Goal: Information Seeking & Learning: Learn about a topic

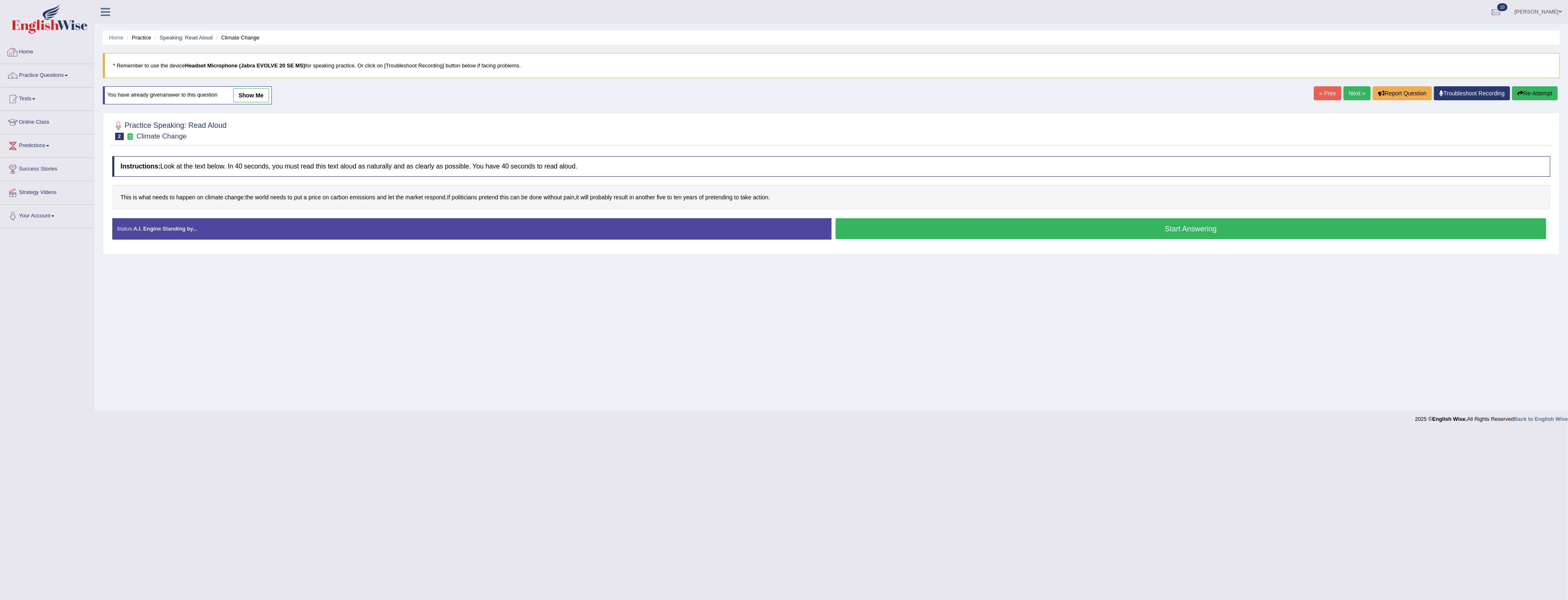
click at [34, 52] on link "Home" at bounding box center [47, 51] width 94 height 21
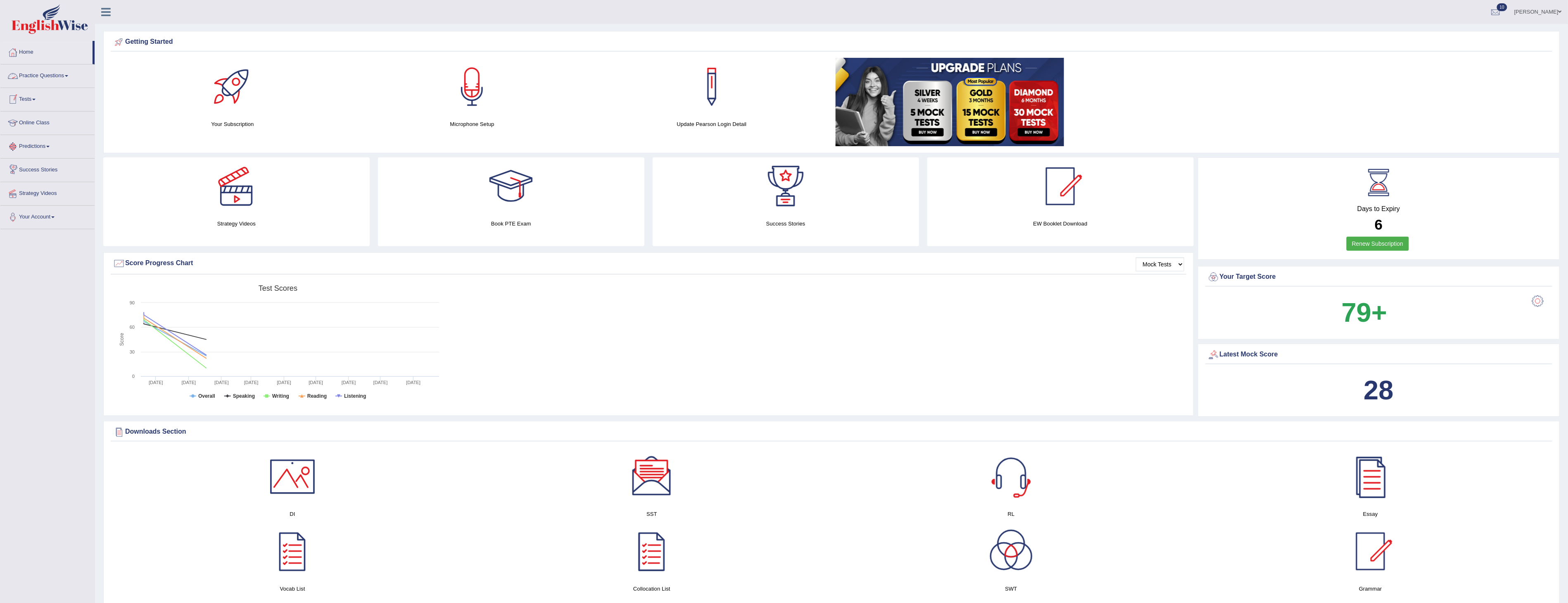
click at [33, 78] on link "Practice Questions" at bounding box center [48, 75] width 94 height 21
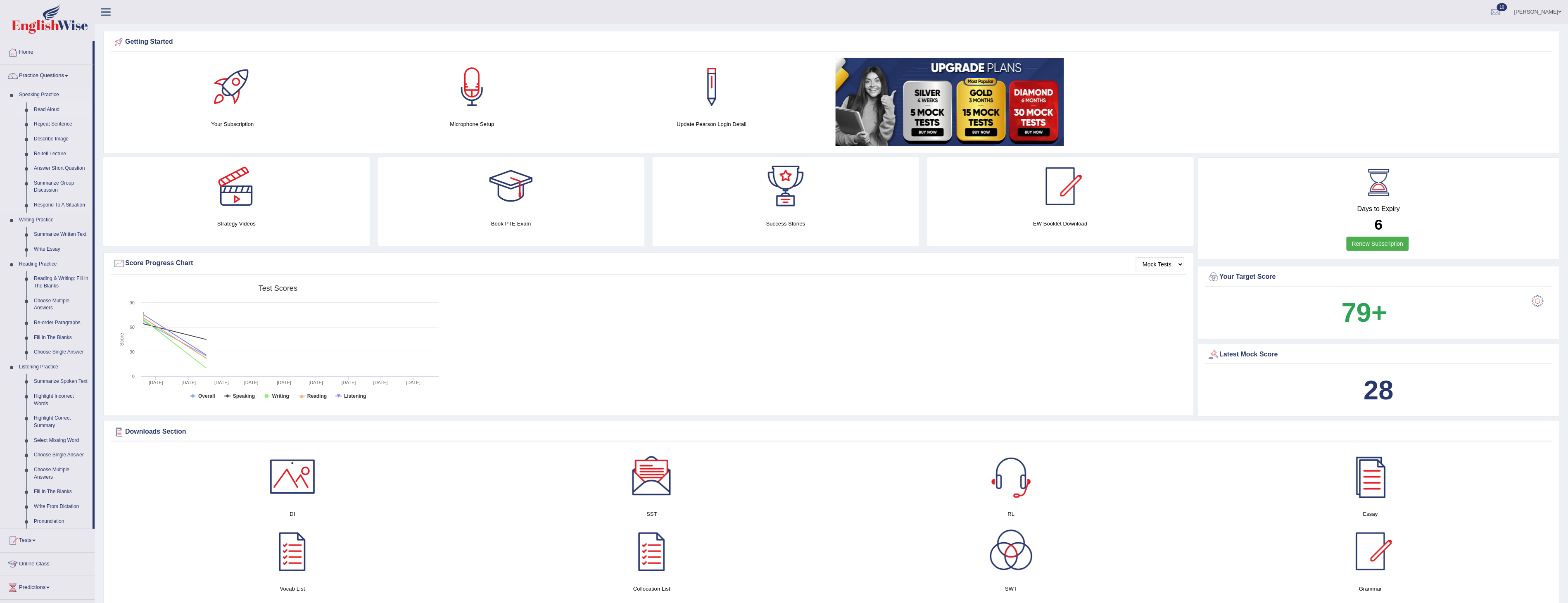
click at [38, 109] on link "Read Aloud" at bounding box center [61, 110] width 62 height 15
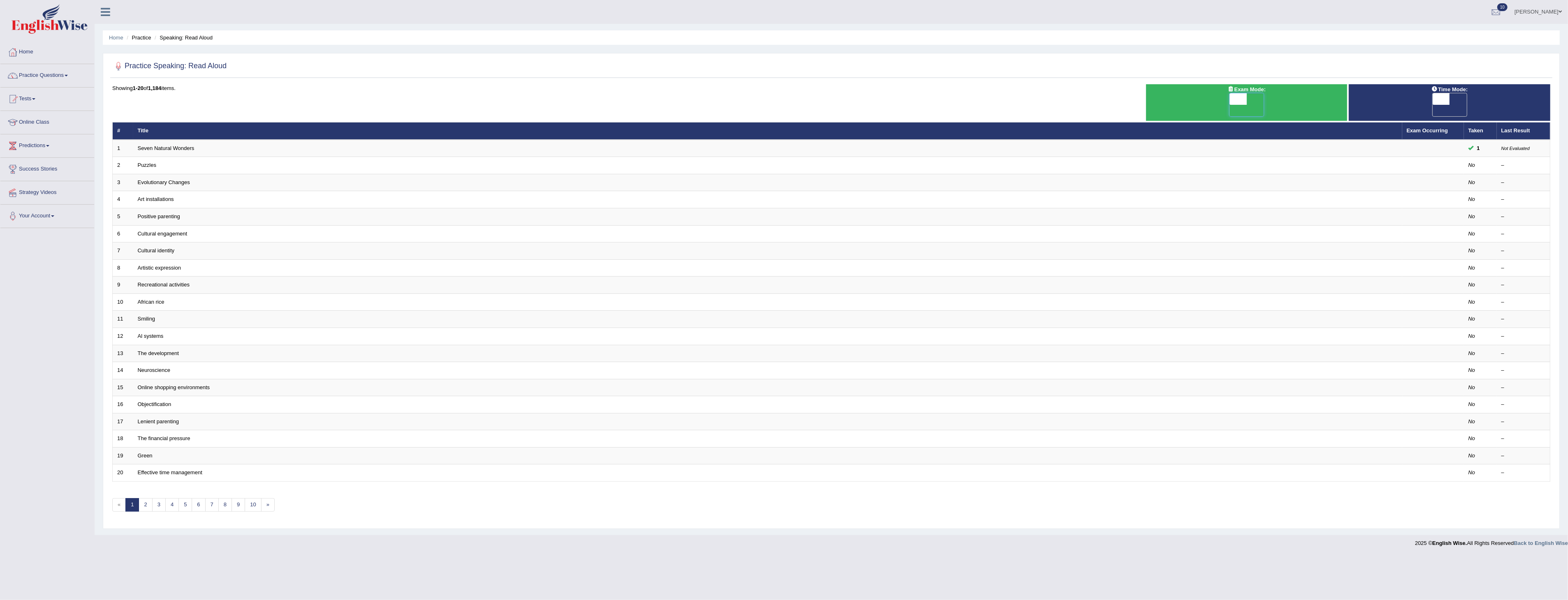
click at [1235, 99] on span at bounding box center [1238, 99] width 17 height 11
checkbox input "true"
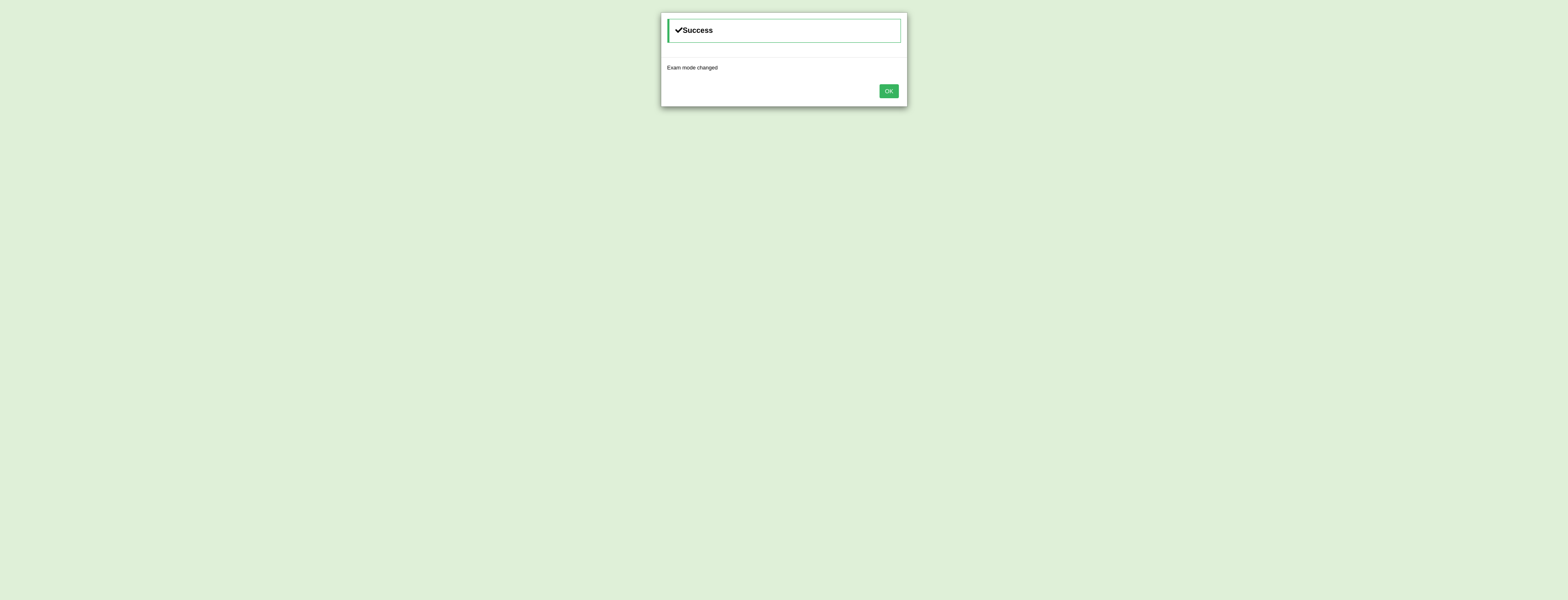
click at [888, 90] on button "OK" at bounding box center [889, 91] width 19 height 14
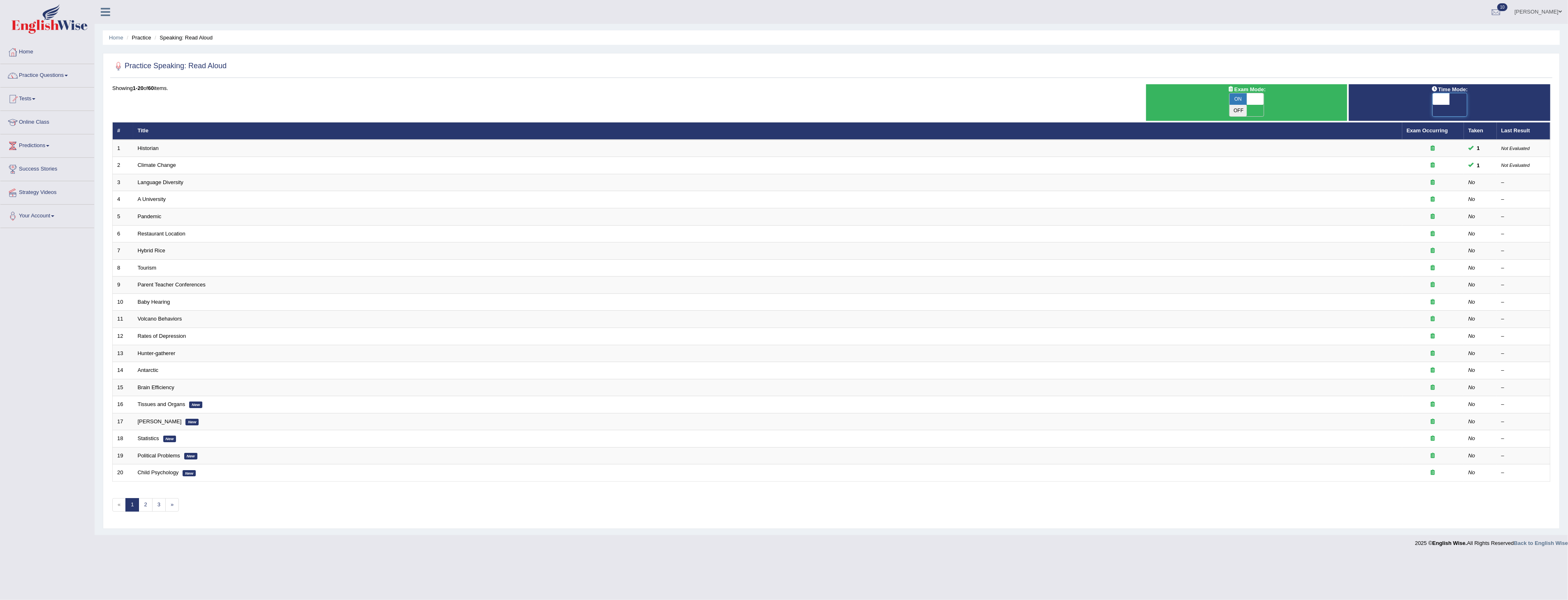
click at [1442, 99] on span at bounding box center [1441, 99] width 17 height 11
checkbox input "true"
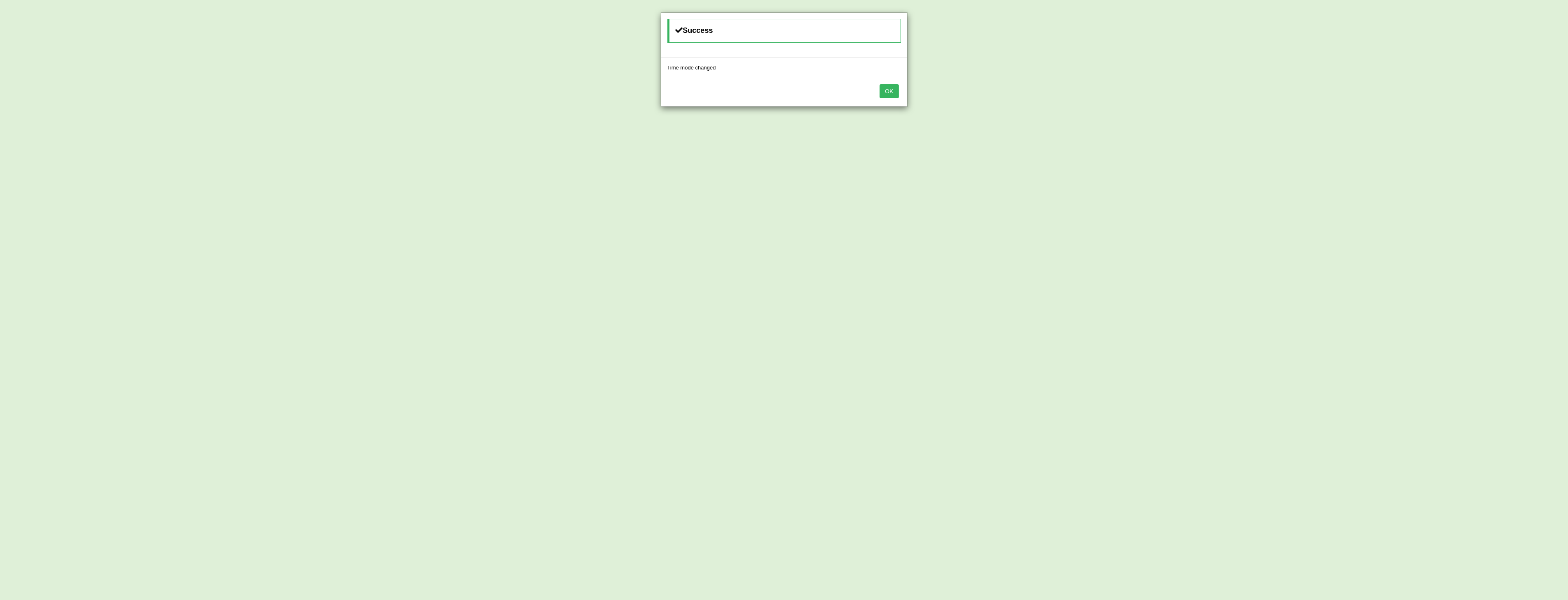
click at [888, 92] on button "OK" at bounding box center [889, 91] width 19 height 14
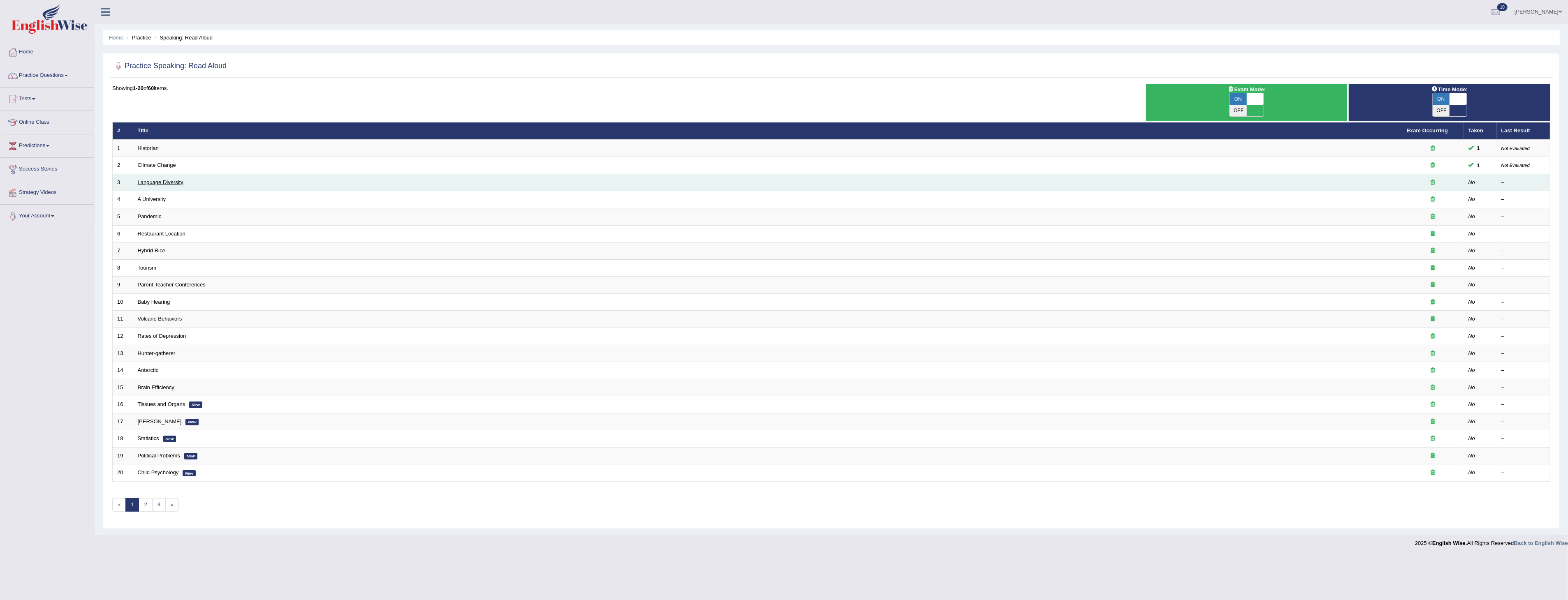
click at [163, 179] on link "Language Diversity" at bounding box center [160, 182] width 46 height 6
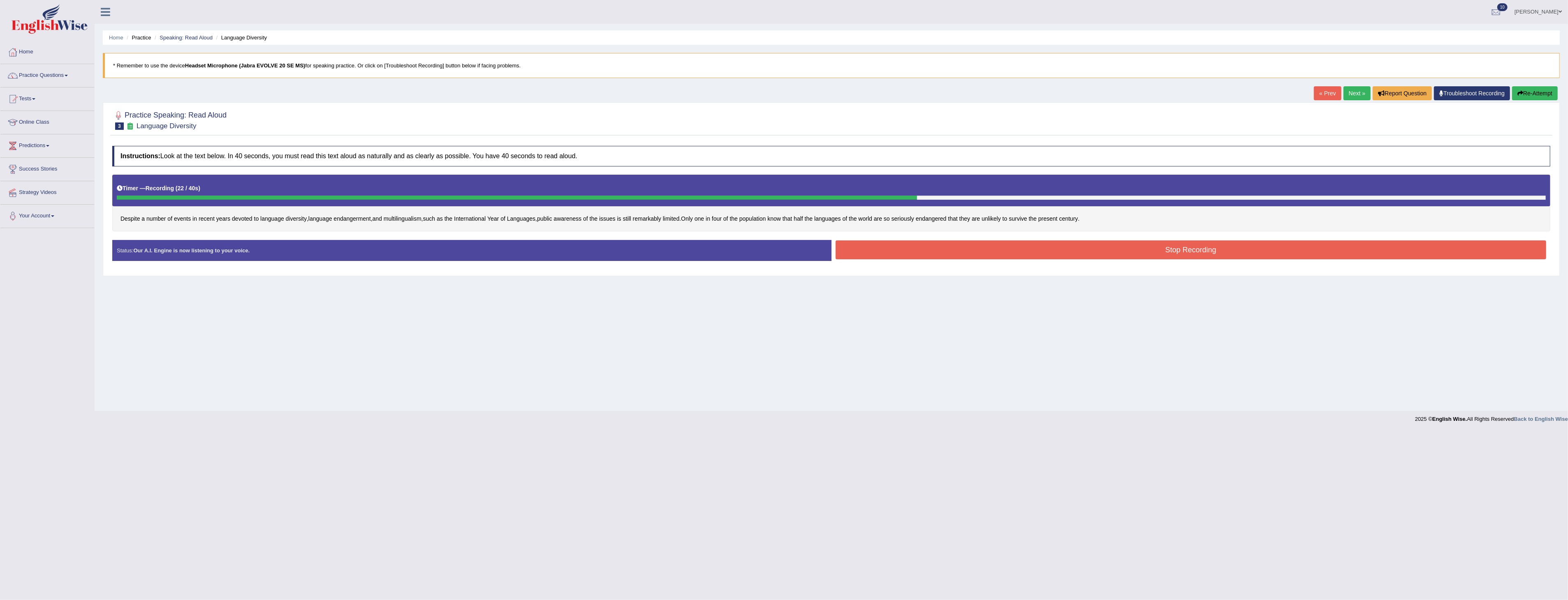
click at [1202, 253] on button "Stop Recording" at bounding box center [1191, 250] width 711 height 19
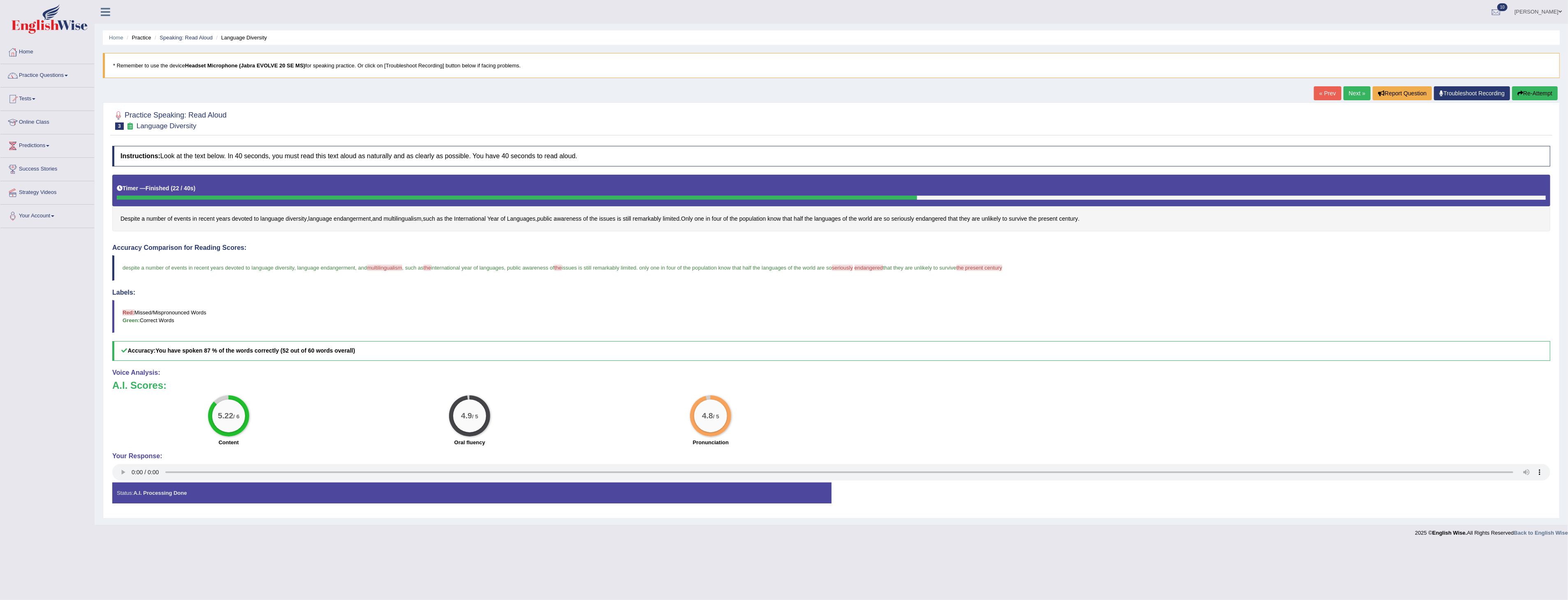
click at [1534, 94] on button "Re-Attempt" at bounding box center [1534, 93] width 46 height 14
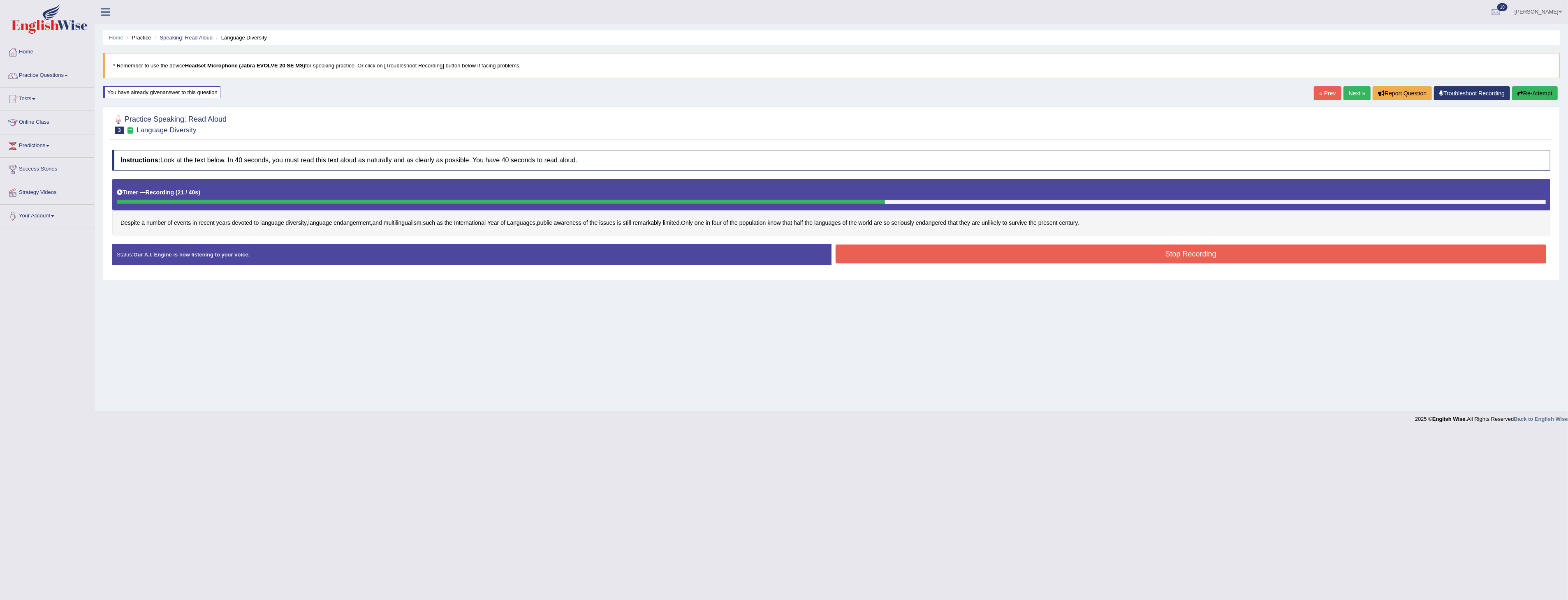
click at [1038, 257] on button "Stop Recording" at bounding box center [1191, 254] width 711 height 19
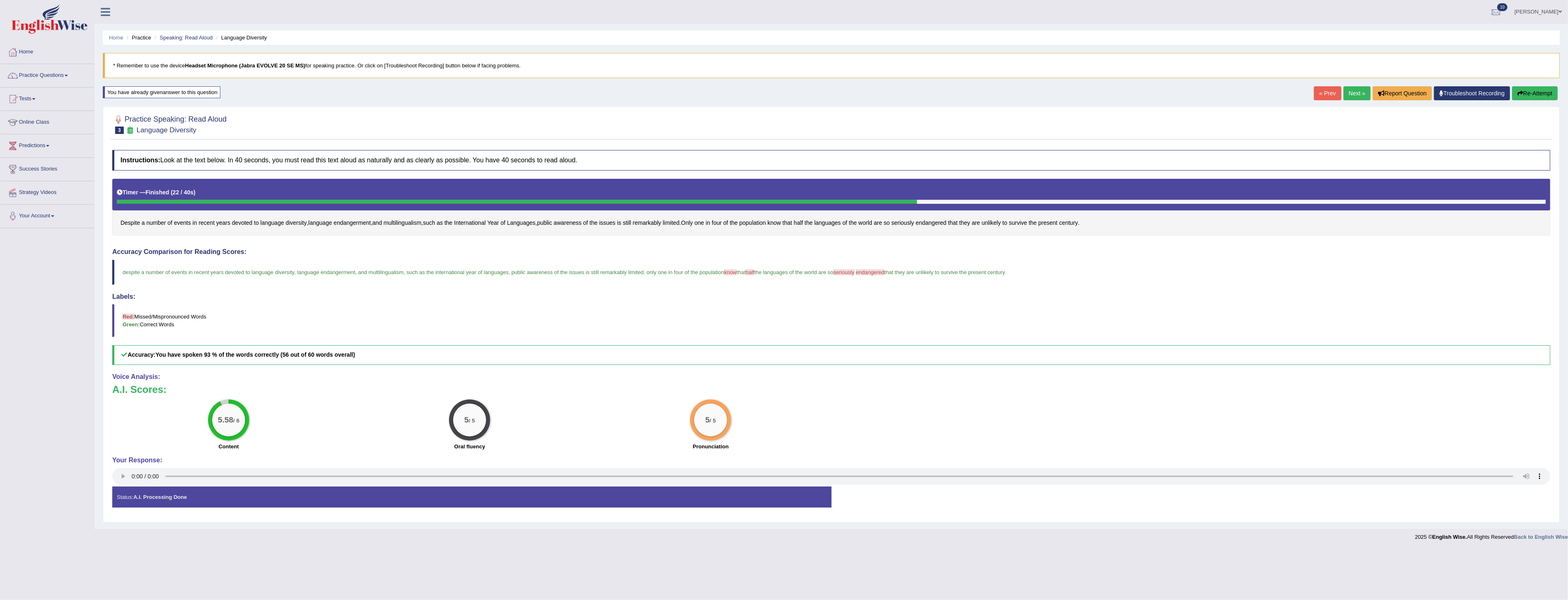
click at [1354, 92] on link "Next »" at bounding box center [1356, 93] width 27 height 14
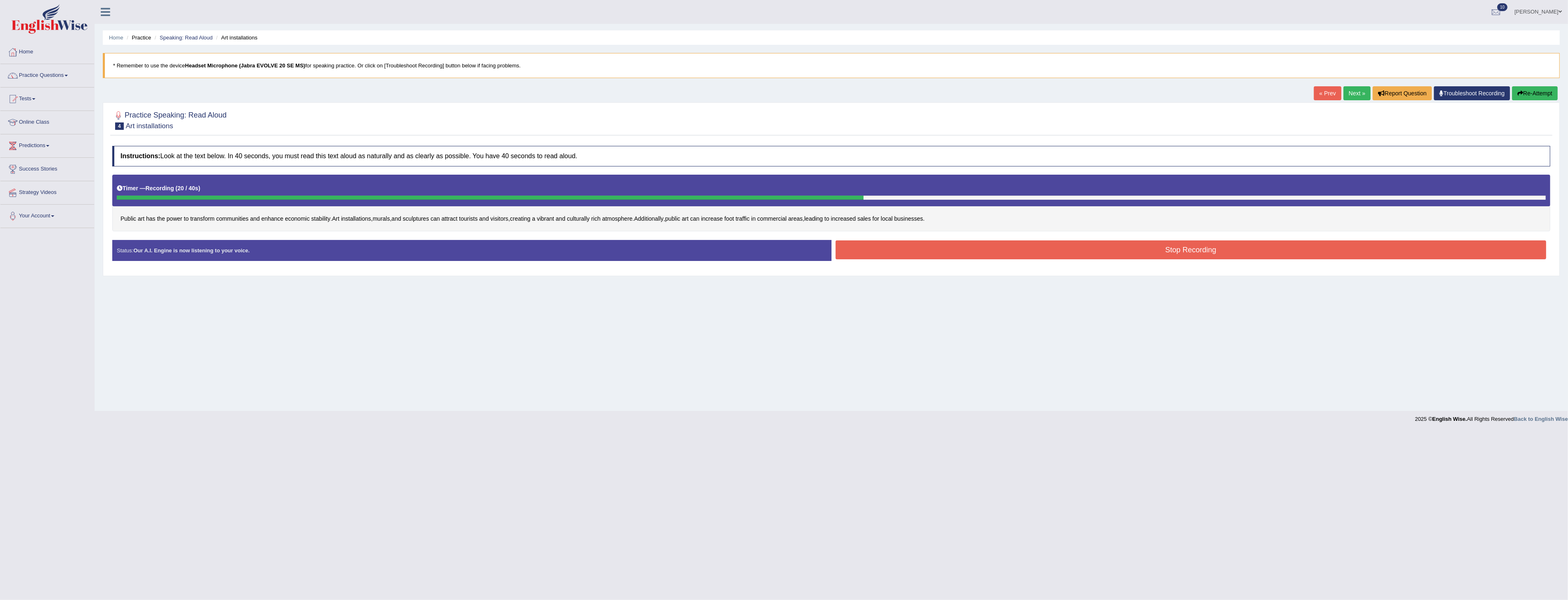
click at [1211, 249] on button "Stop Recording" at bounding box center [1191, 250] width 711 height 19
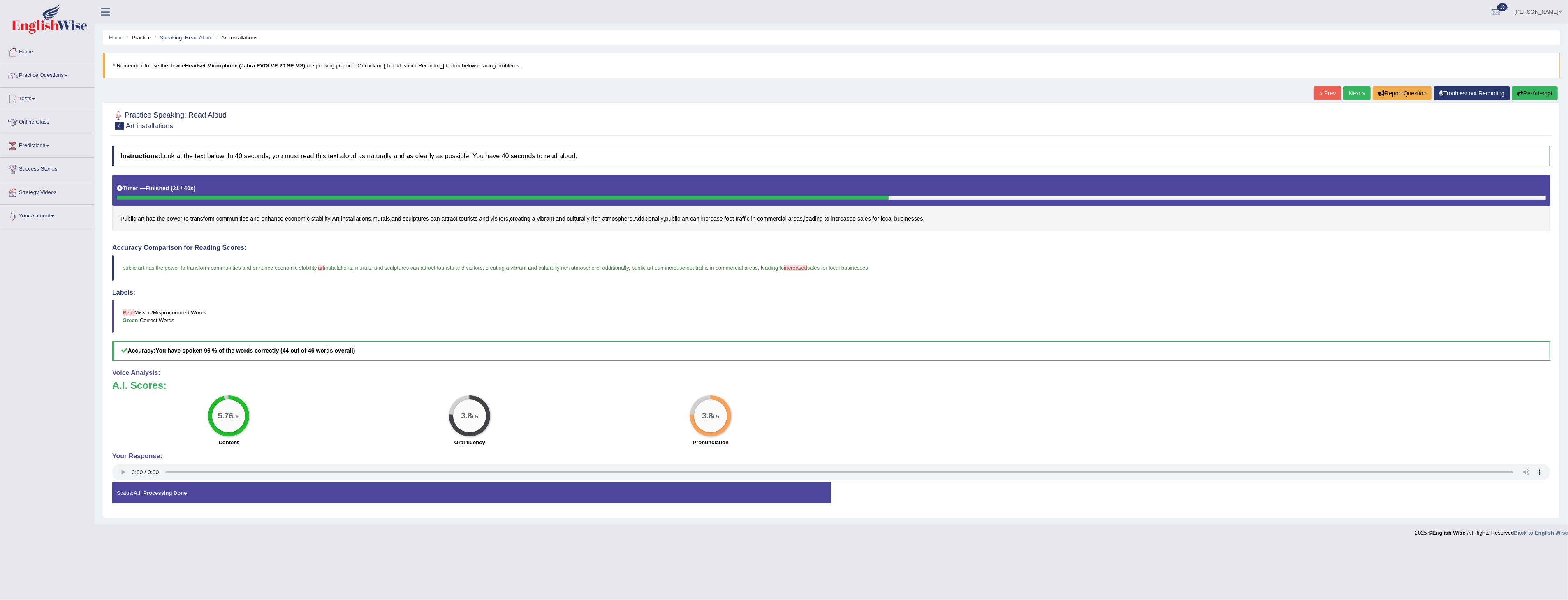
click at [1535, 92] on button "Re-Attempt" at bounding box center [1534, 93] width 46 height 14
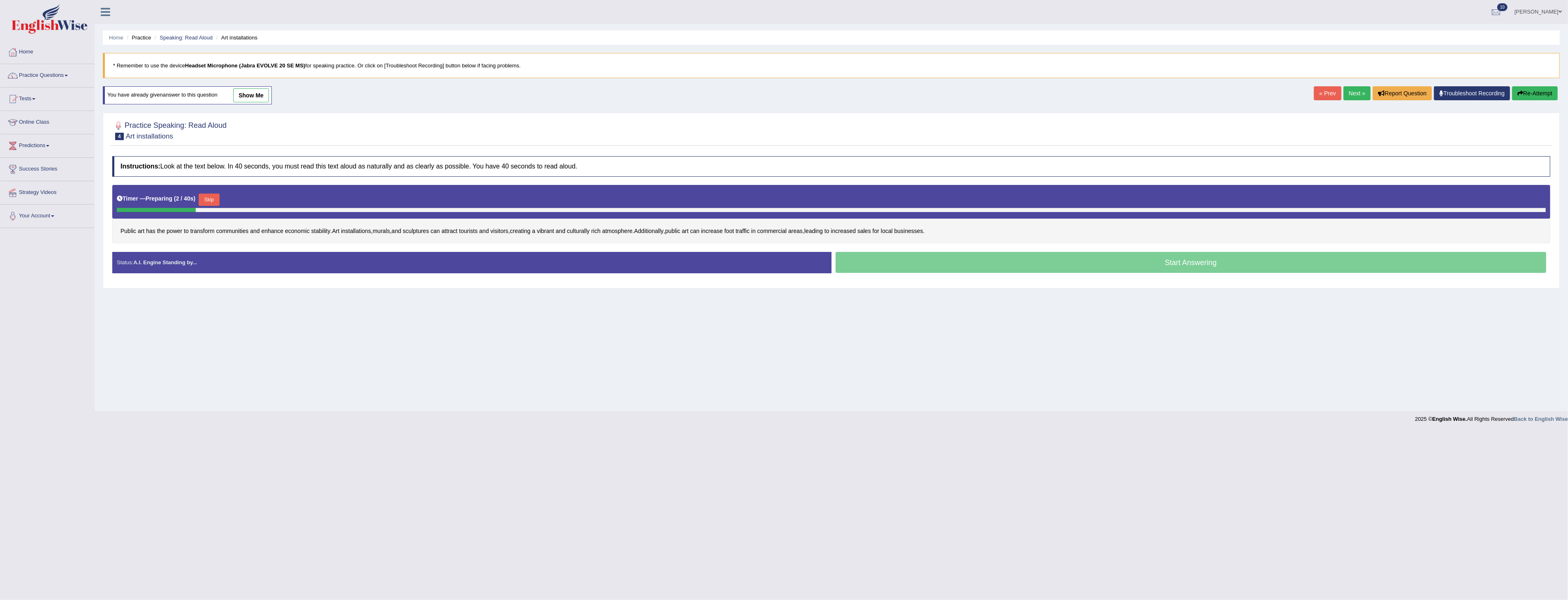
click at [212, 198] on button "Skip" at bounding box center [209, 200] width 21 height 12
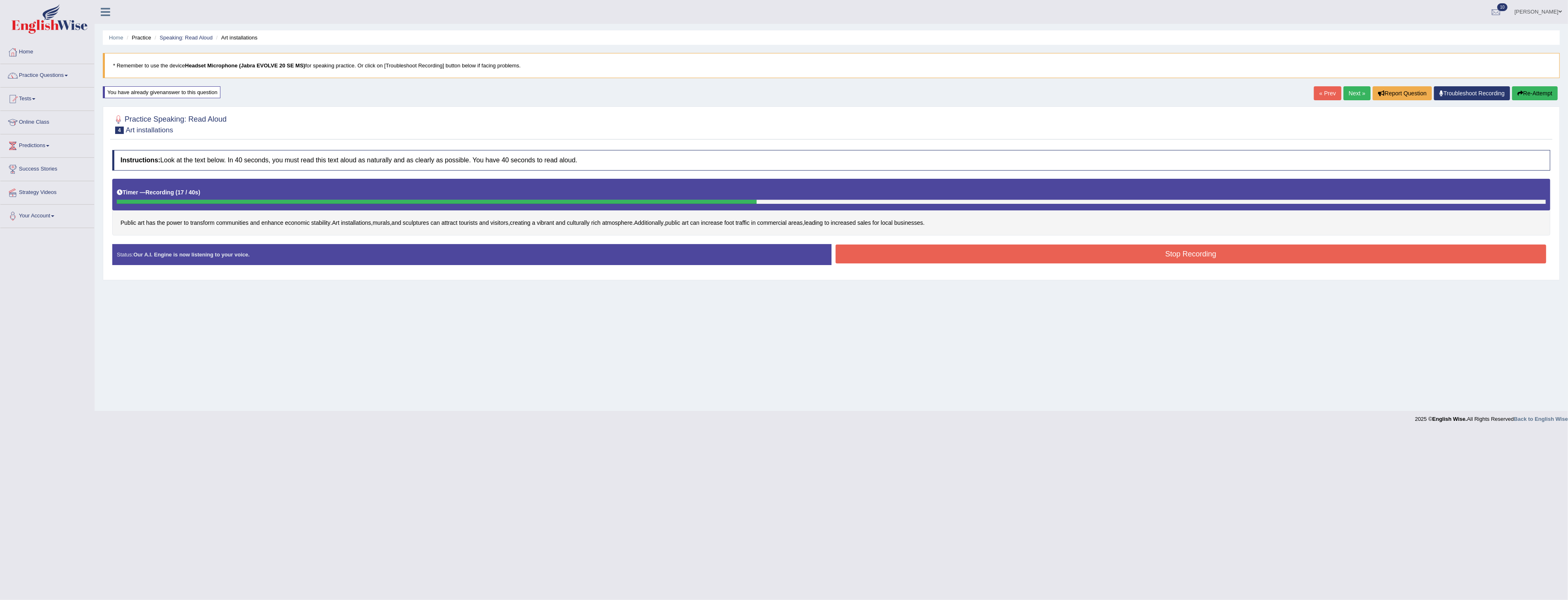
click at [1064, 252] on button "Stop Recording" at bounding box center [1191, 254] width 711 height 19
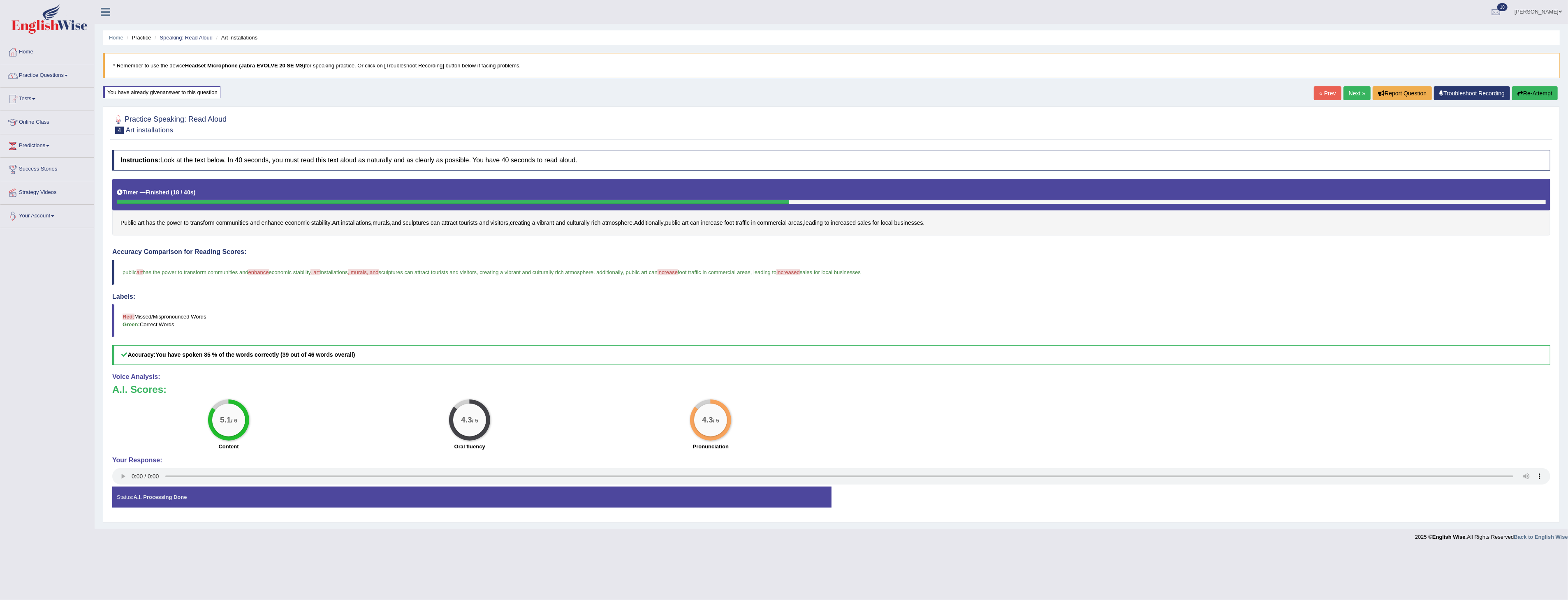
click at [1354, 93] on link "Next »" at bounding box center [1356, 93] width 27 height 14
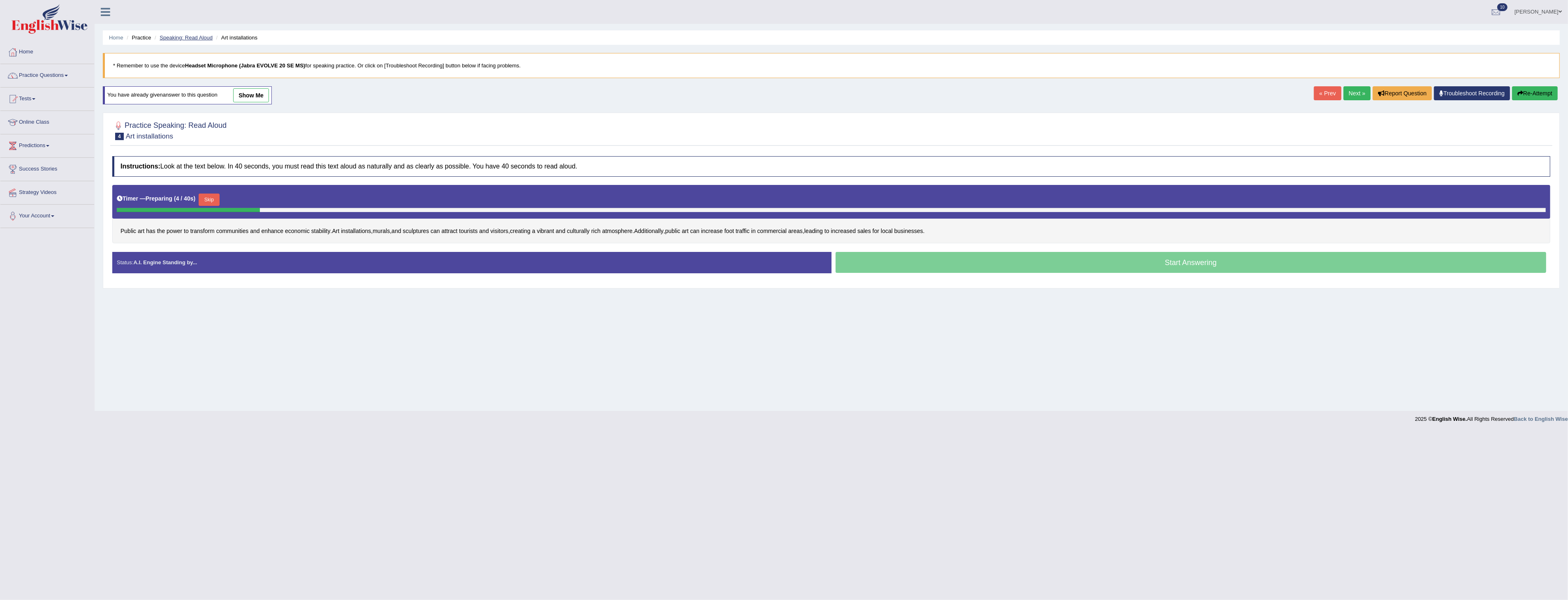
click at [183, 34] on link "Speaking: Read Aloud" at bounding box center [186, 37] width 53 height 6
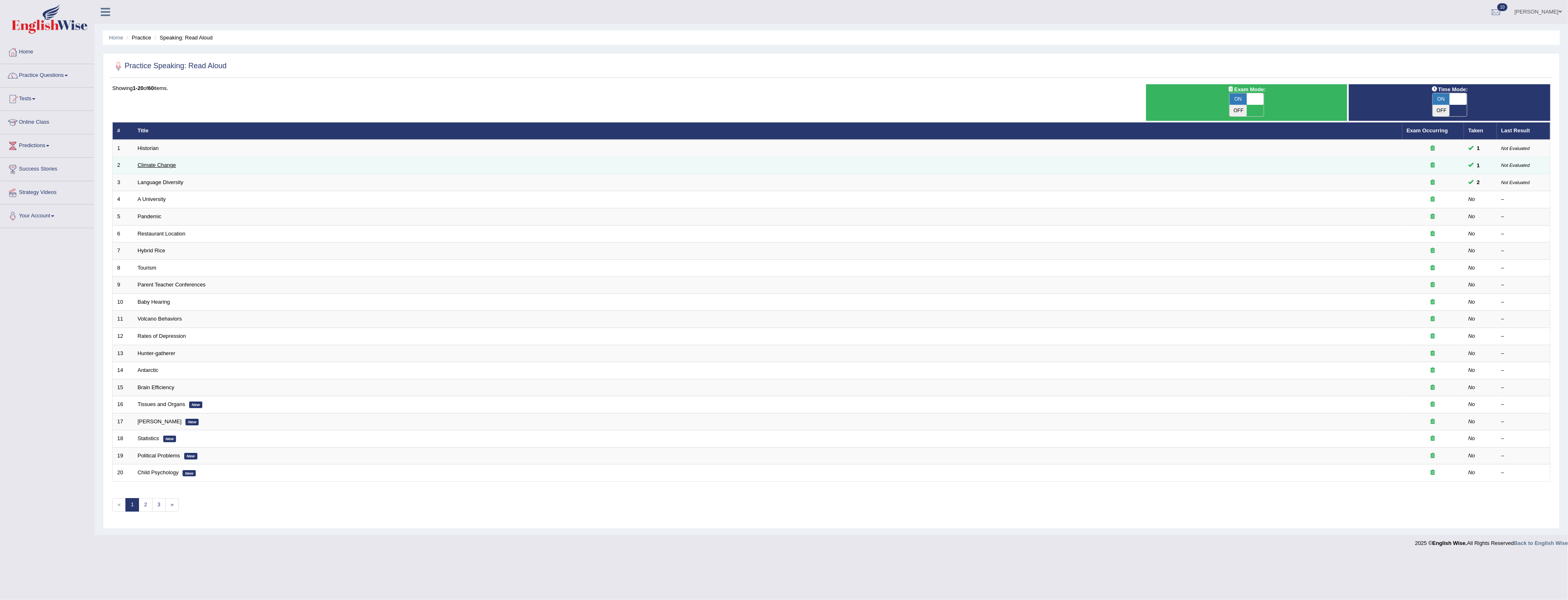
click at [164, 162] on link "Climate Change" at bounding box center [157, 165] width 38 height 6
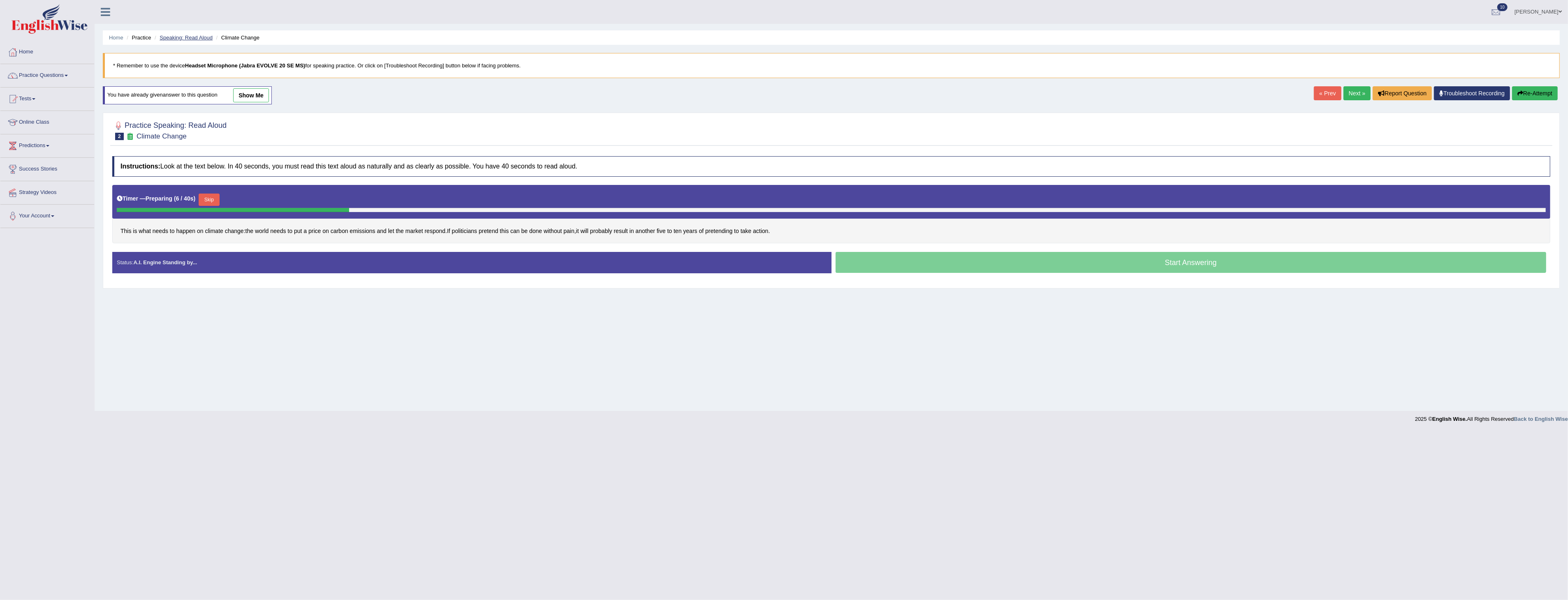
click at [182, 36] on link "Speaking: Read Aloud" at bounding box center [186, 37] width 53 height 6
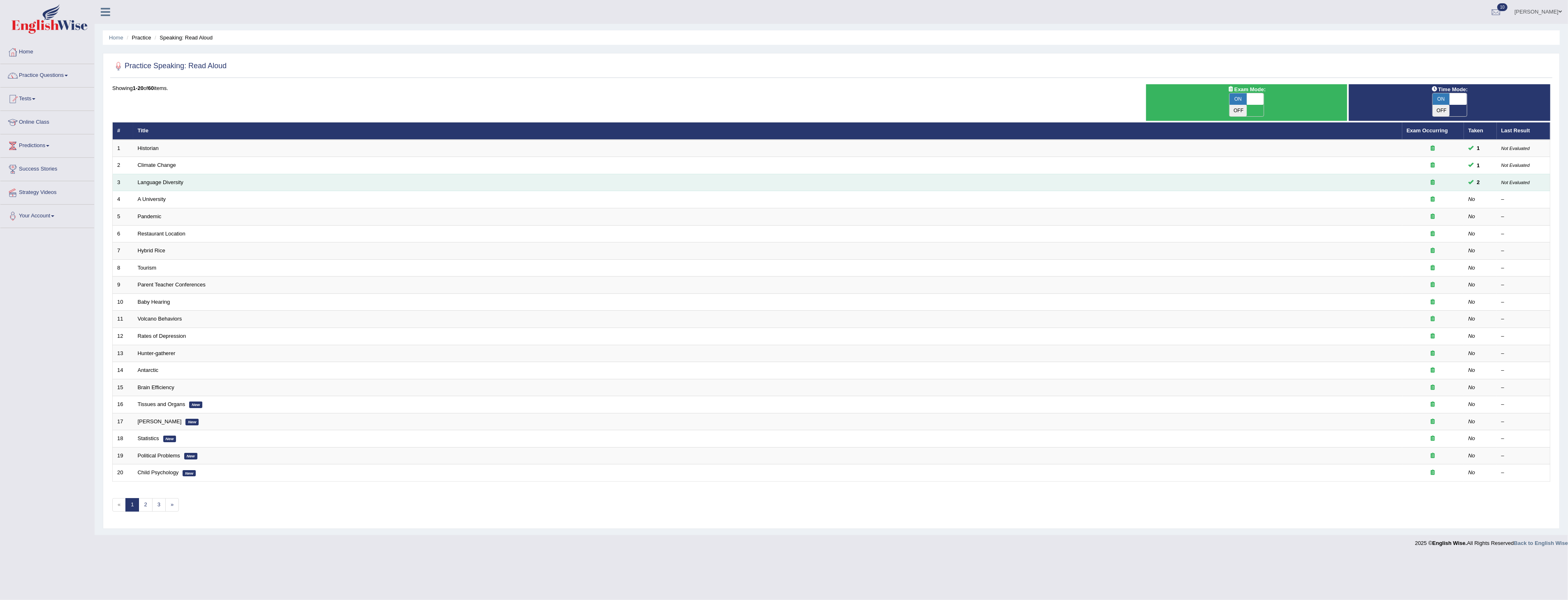
click at [1475, 178] on span "2" at bounding box center [1478, 182] width 9 height 9
click at [181, 179] on link "Language Diversity" at bounding box center [160, 182] width 46 height 6
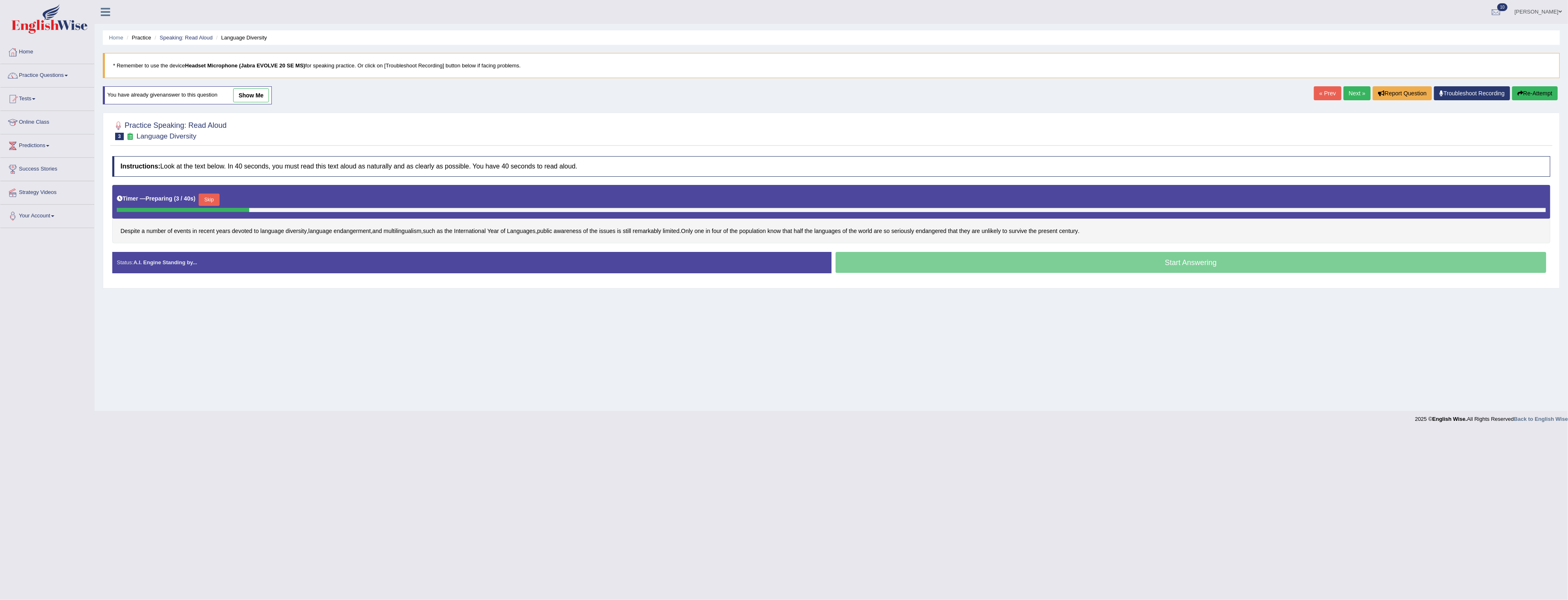
click at [246, 96] on link "show me" at bounding box center [250, 96] width 36 height 14
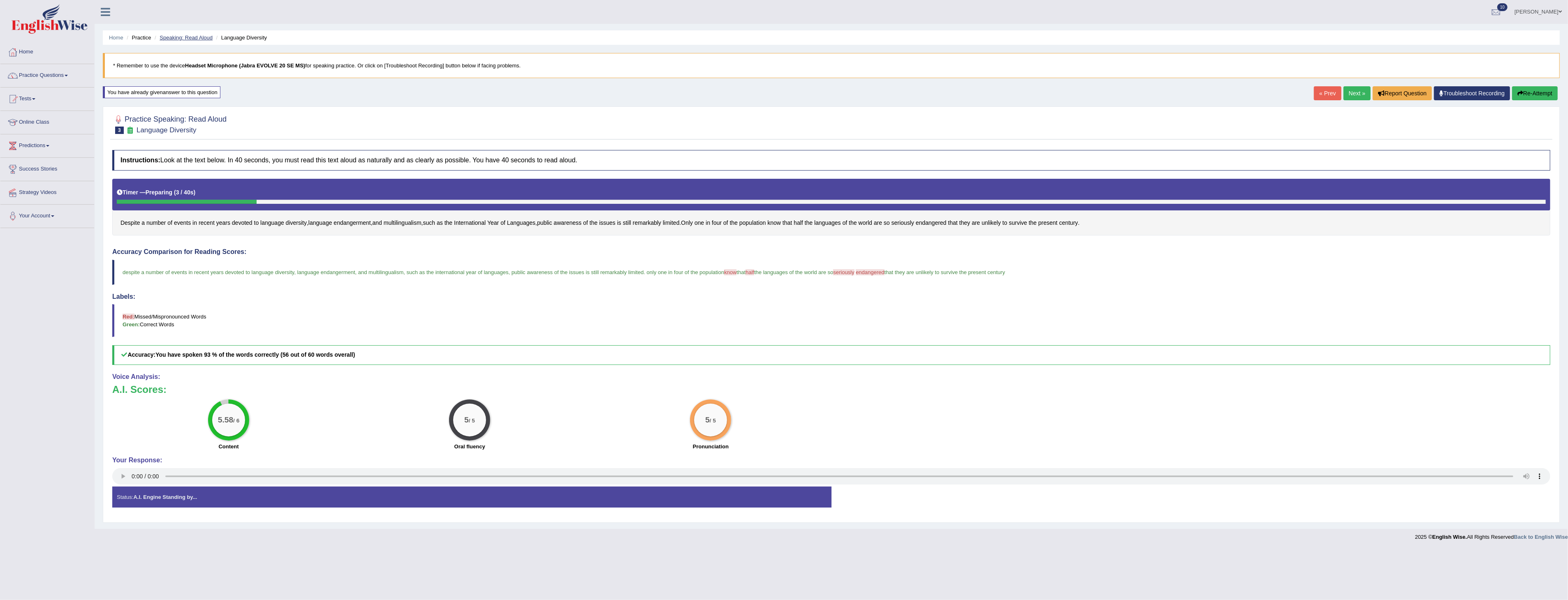
click at [194, 37] on link "Speaking: Read Aloud" at bounding box center [186, 37] width 53 height 6
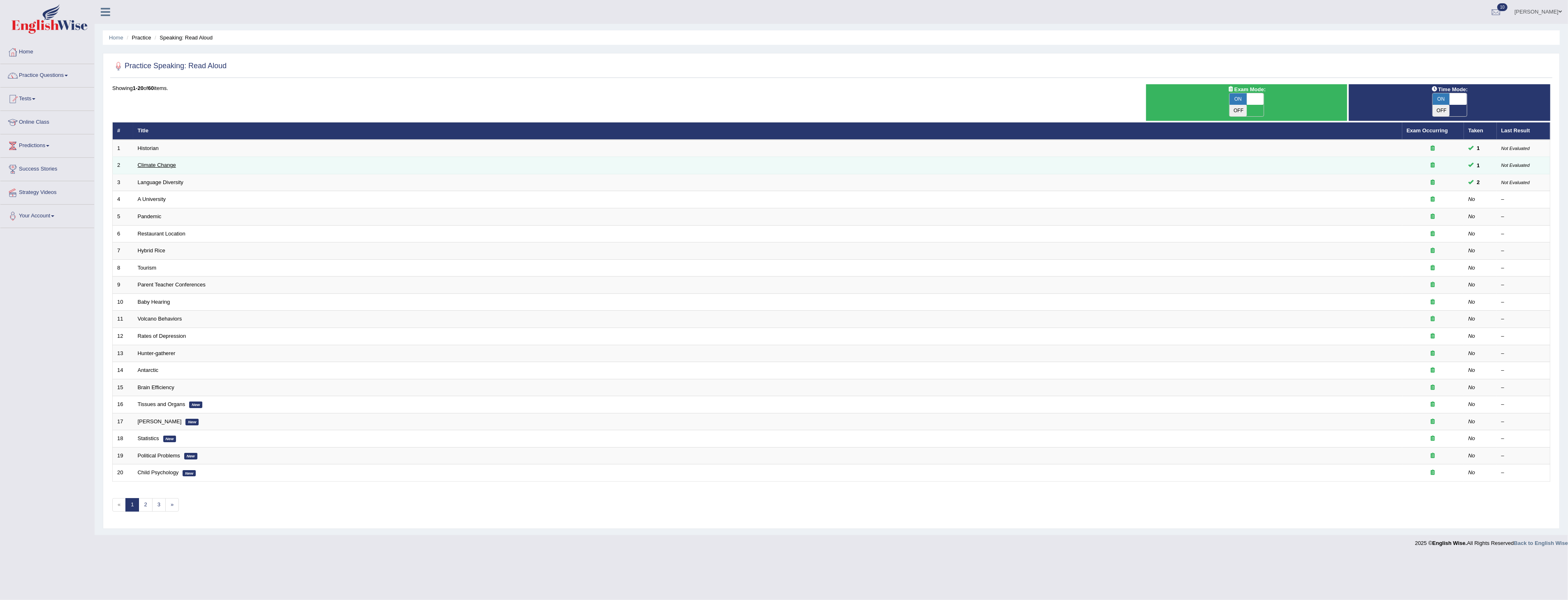
click at [160, 162] on link "Climate Change" at bounding box center [157, 165] width 38 height 6
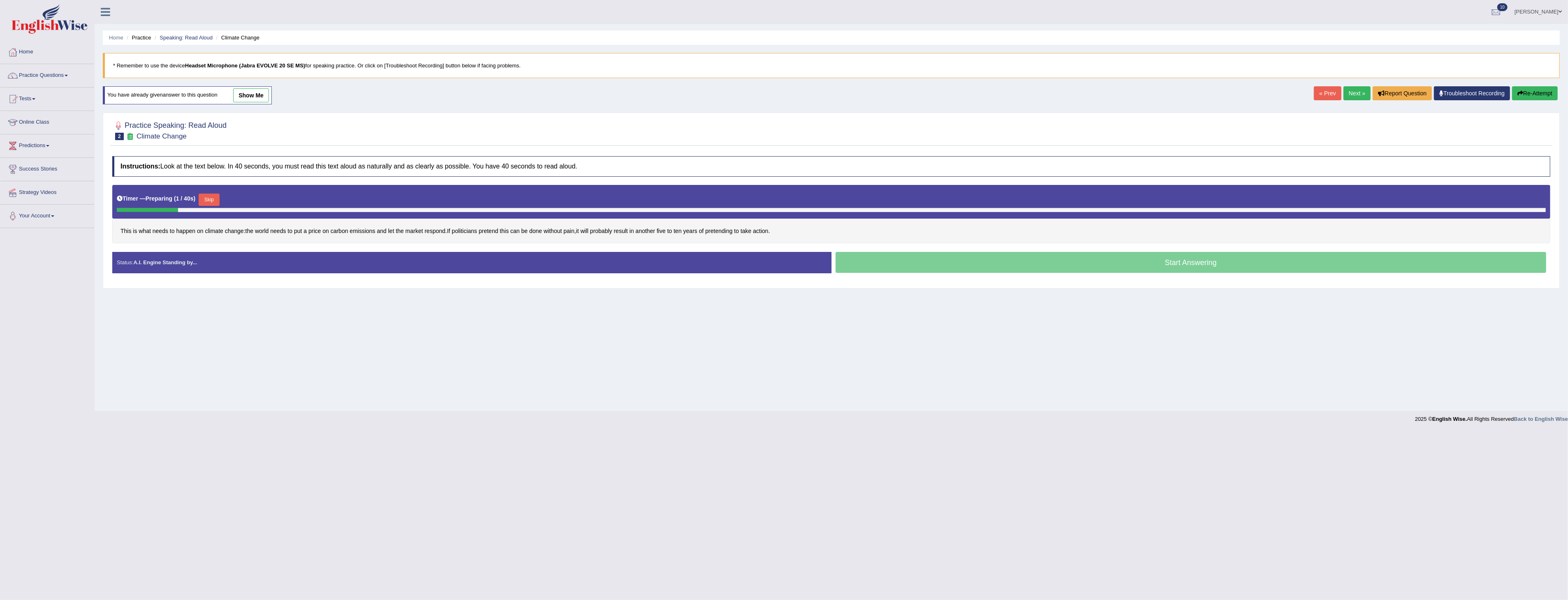
click at [251, 92] on link "show me" at bounding box center [250, 96] width 36 height 14
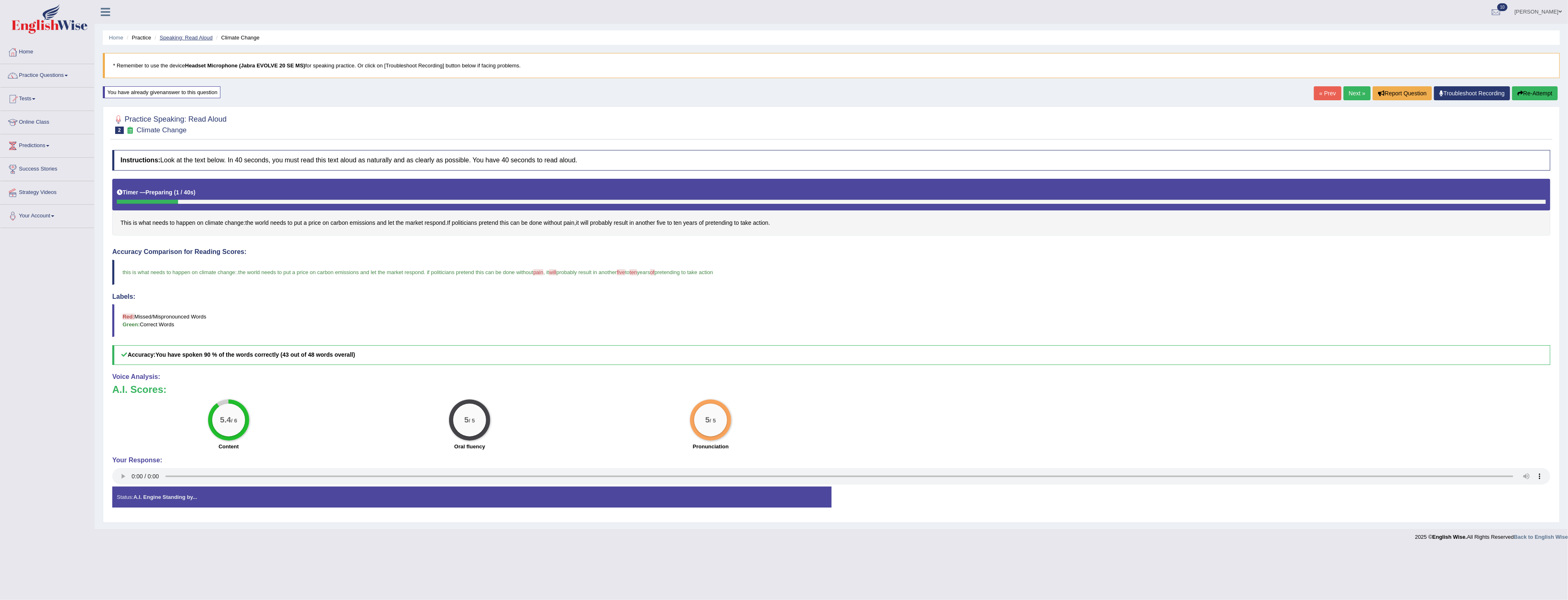
click at [187, 36] on link "Speaking: Read Aloud" at bounding box center [186, 37] width 53 height 6
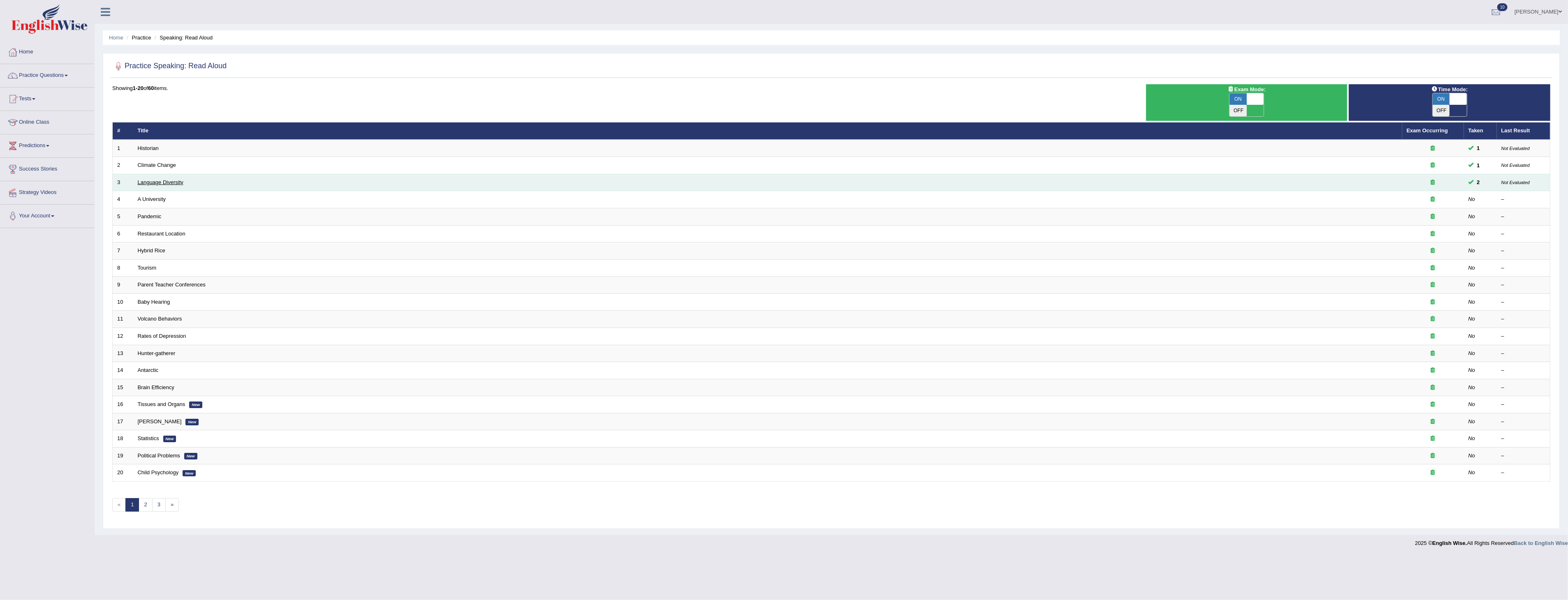
click at [161, 179] on link "Language Diversity" at bounding box center [160, 182] width 46 height 6
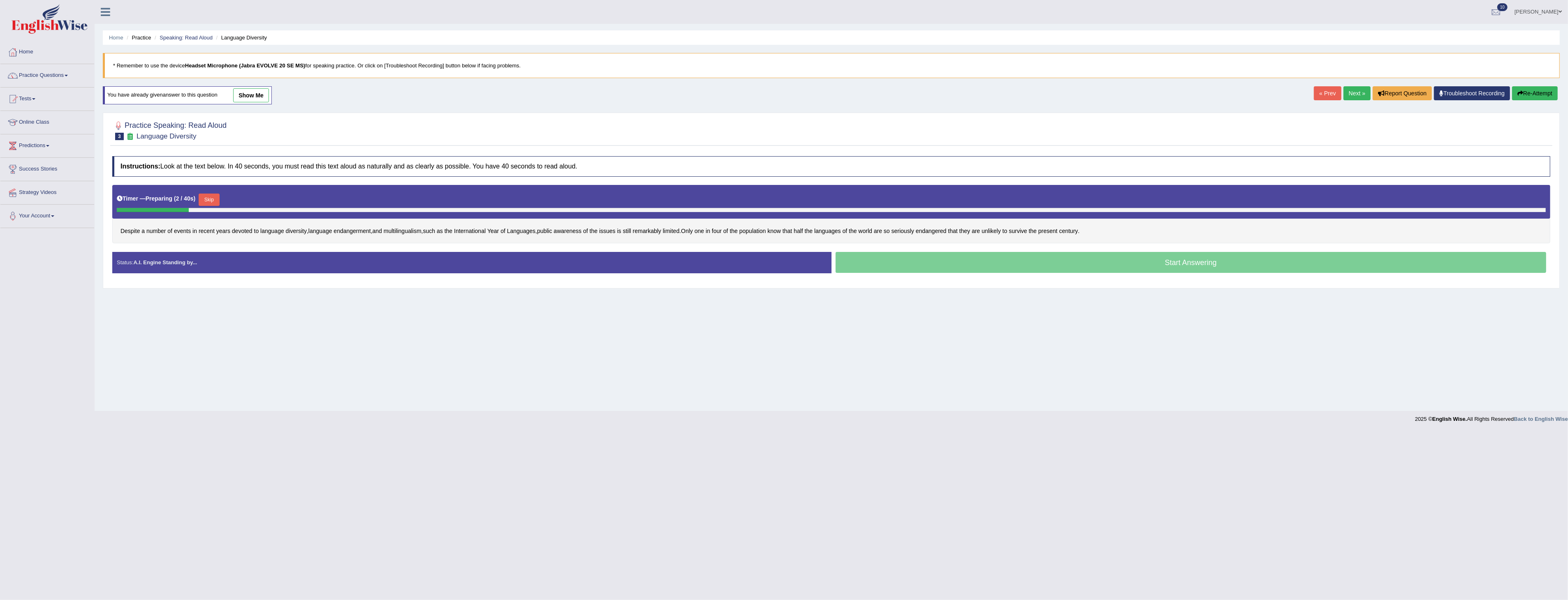
click at [249, 91] on link "show me" at bounding box center [250, 96] width 36 height 14
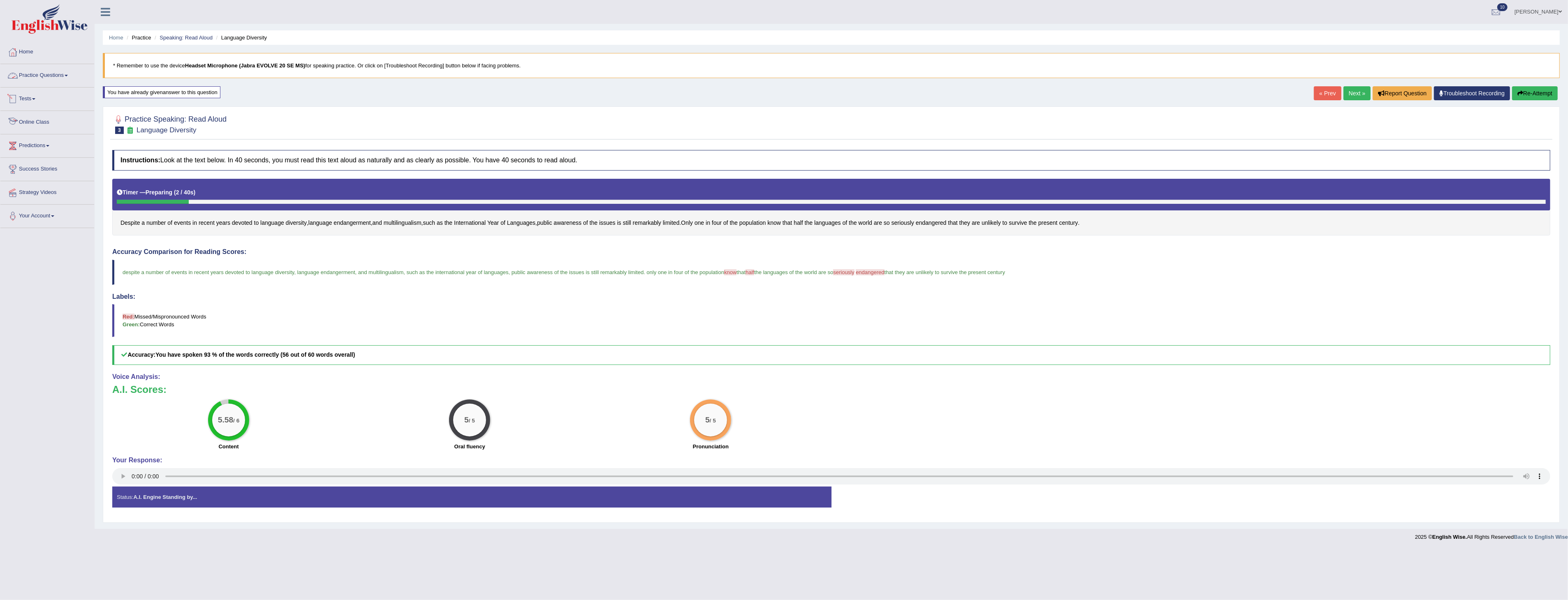
click at [61, 76] on link "Practice Questions" at bounding box center [47, 74] width 94 height 21
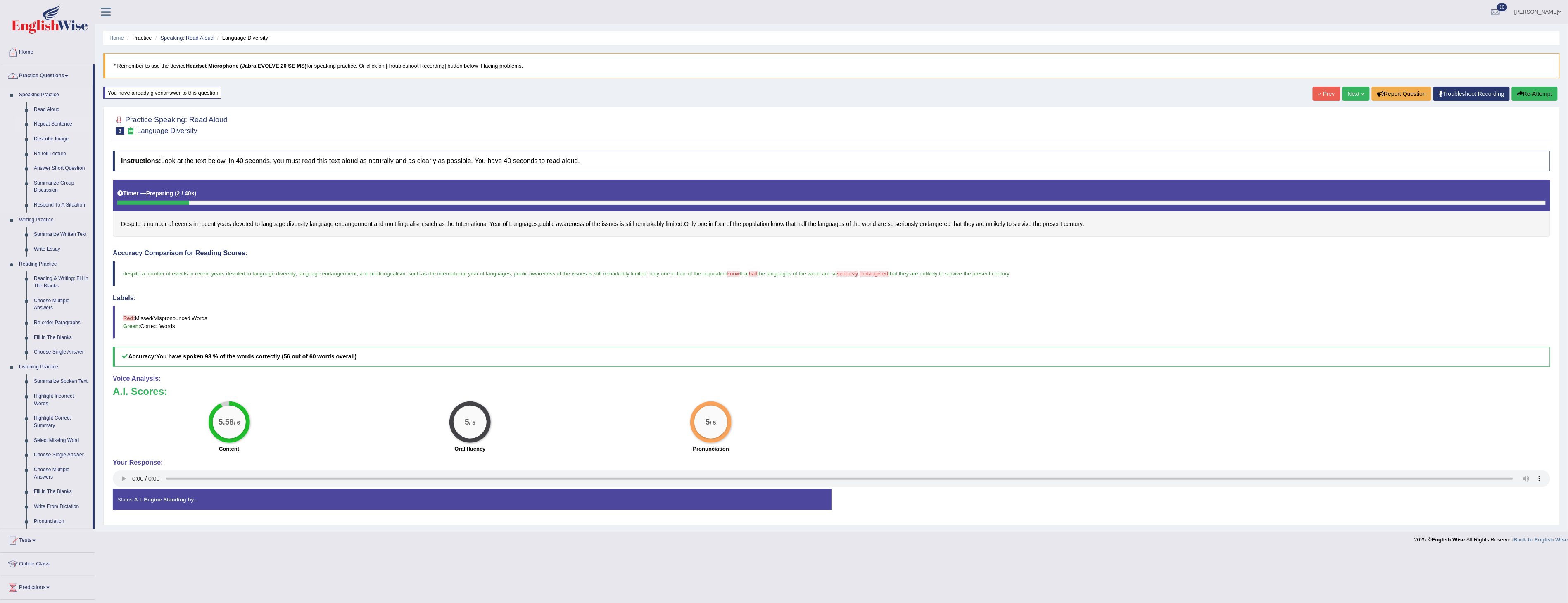
click at [56, 123] on link "Repeat Sentence" at bounding box center [61, 124] width 62 height 15
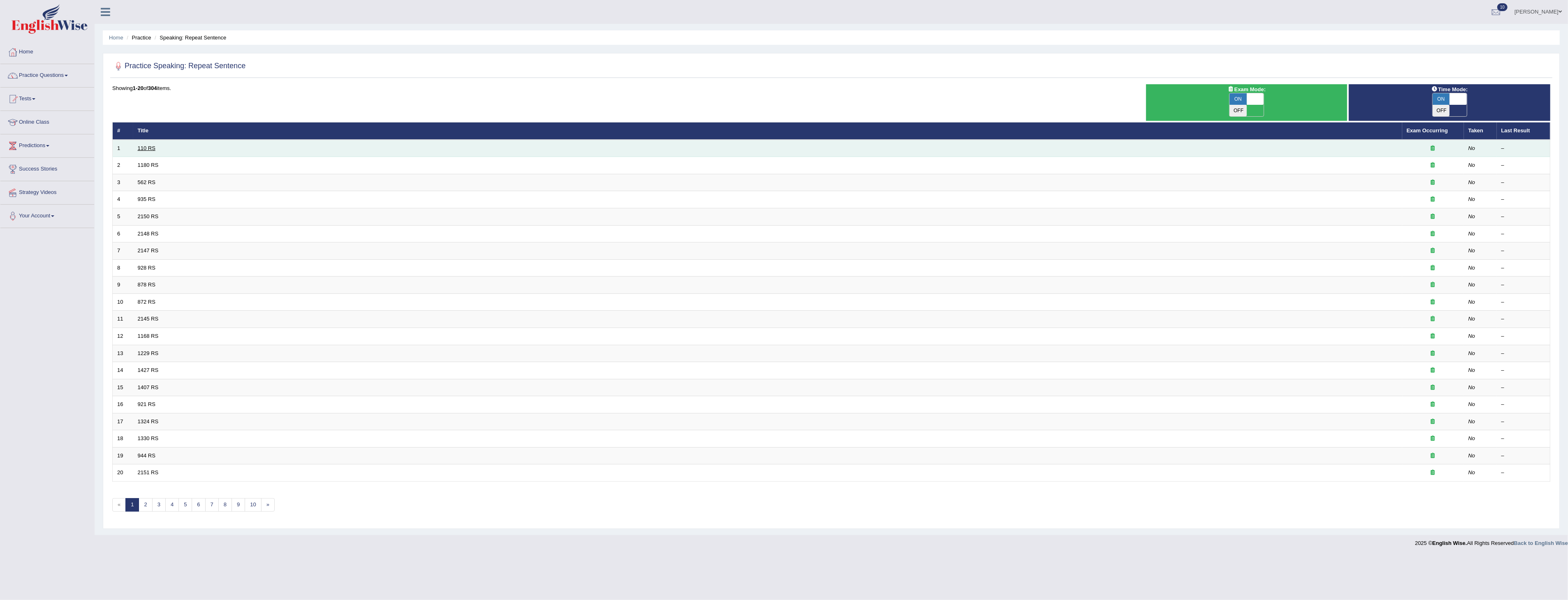
click at [146, 145] on link "110 RS" at bounding box center [147, 148] width 17 height 6
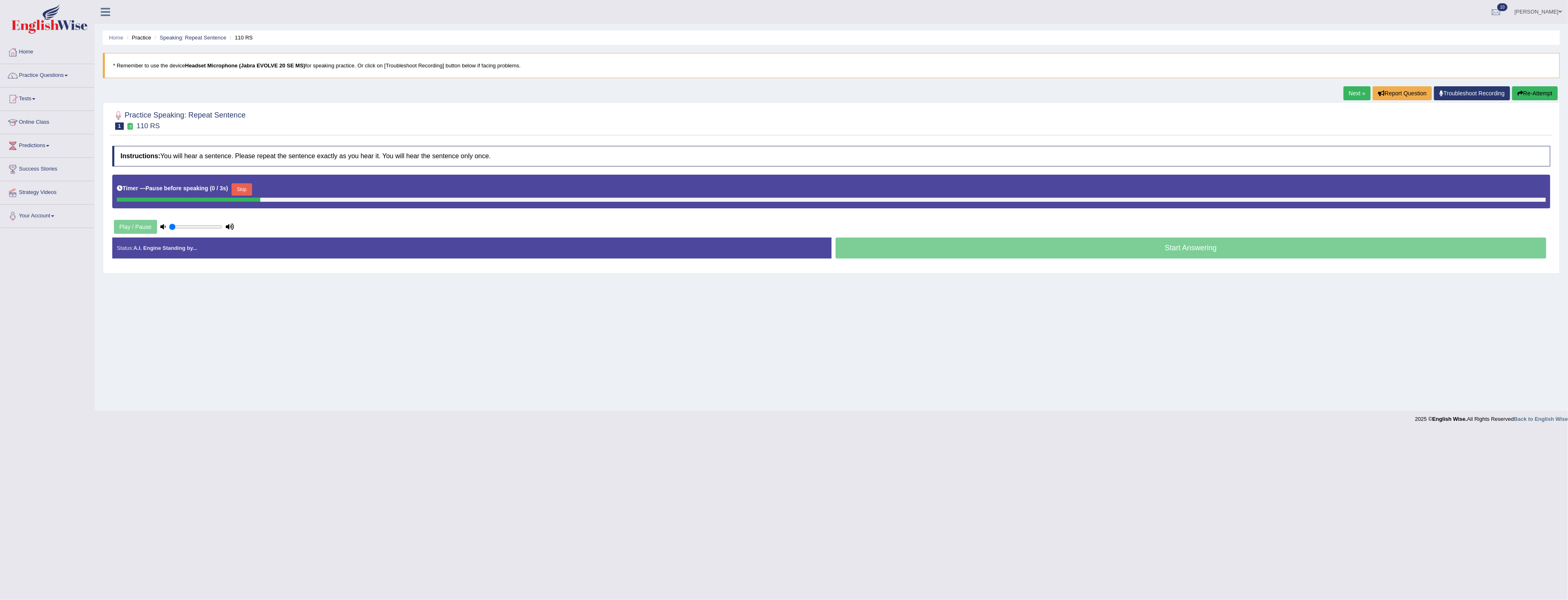
click at [142, 227] on div "Play / Pause" at bounding box center [174, 227] width 124 height 21
click at [237, 188] on button "Skip" at bounding box center [242, 190] width 21 height 12
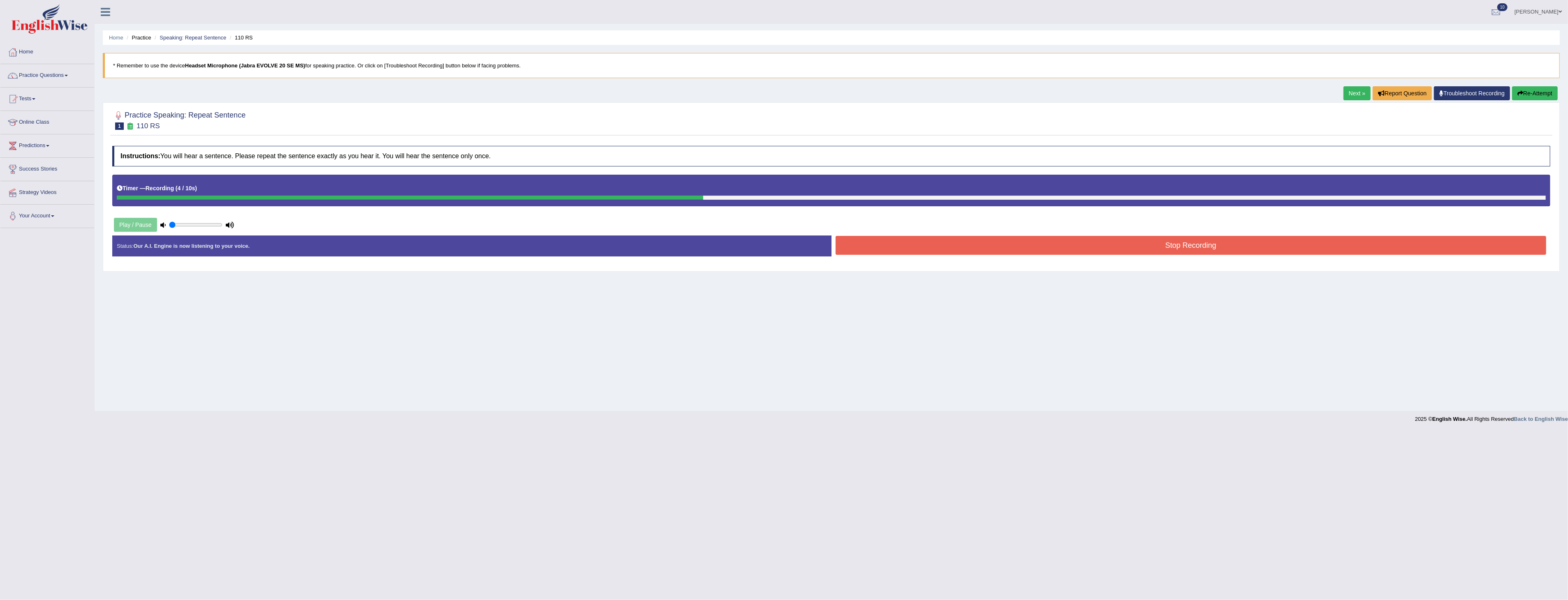
click at [1185, 245] on button "Stop Recording" at bounding box center [1191, 245] width 711 height 19
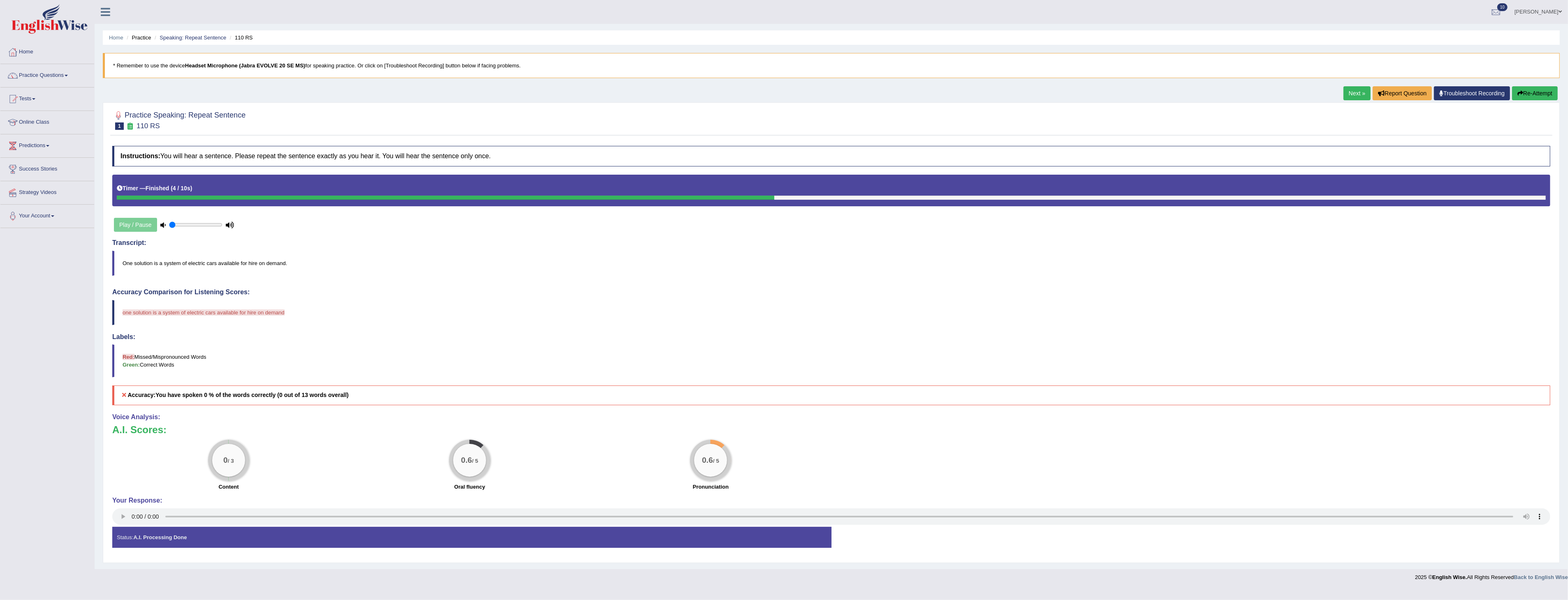
click at [1549, 89] on button "Re-Attempt" at bounding box center [1534, 93] width 46 height 14
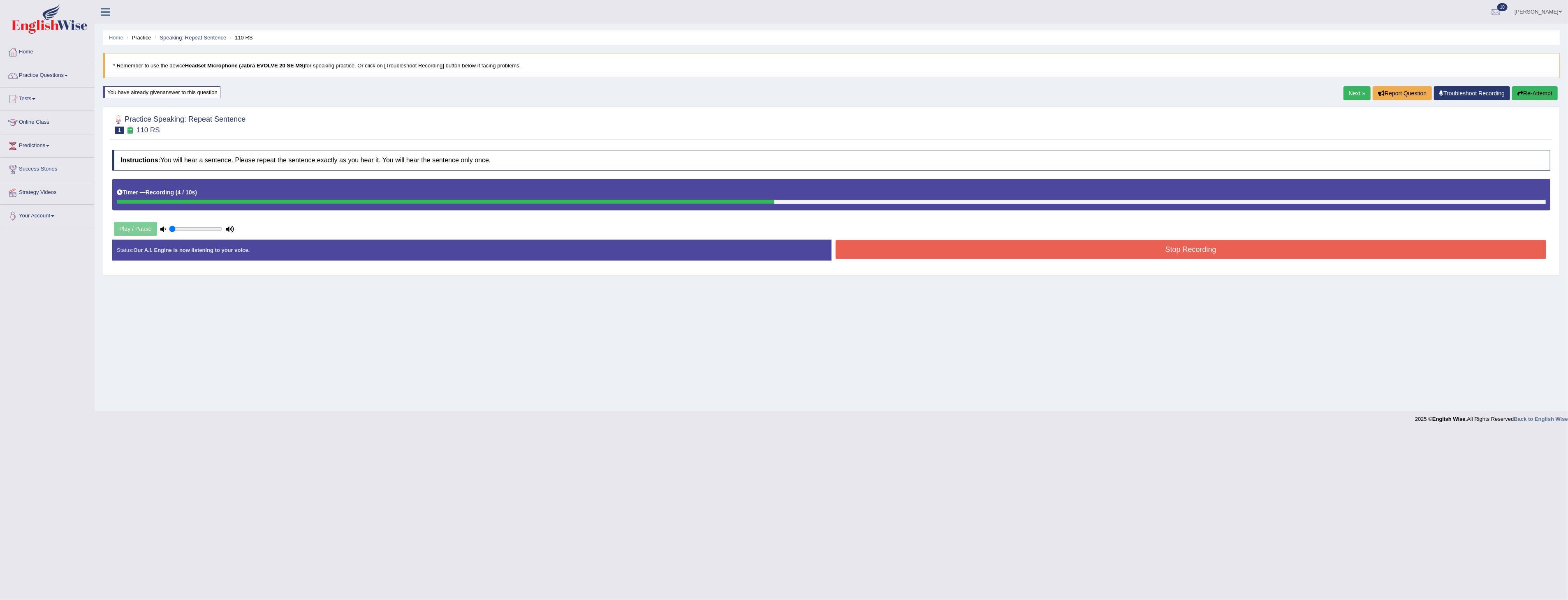
click at [1185, 248] on button "Stop Recording" at bounding box center [1191, 250] width 711 height 19
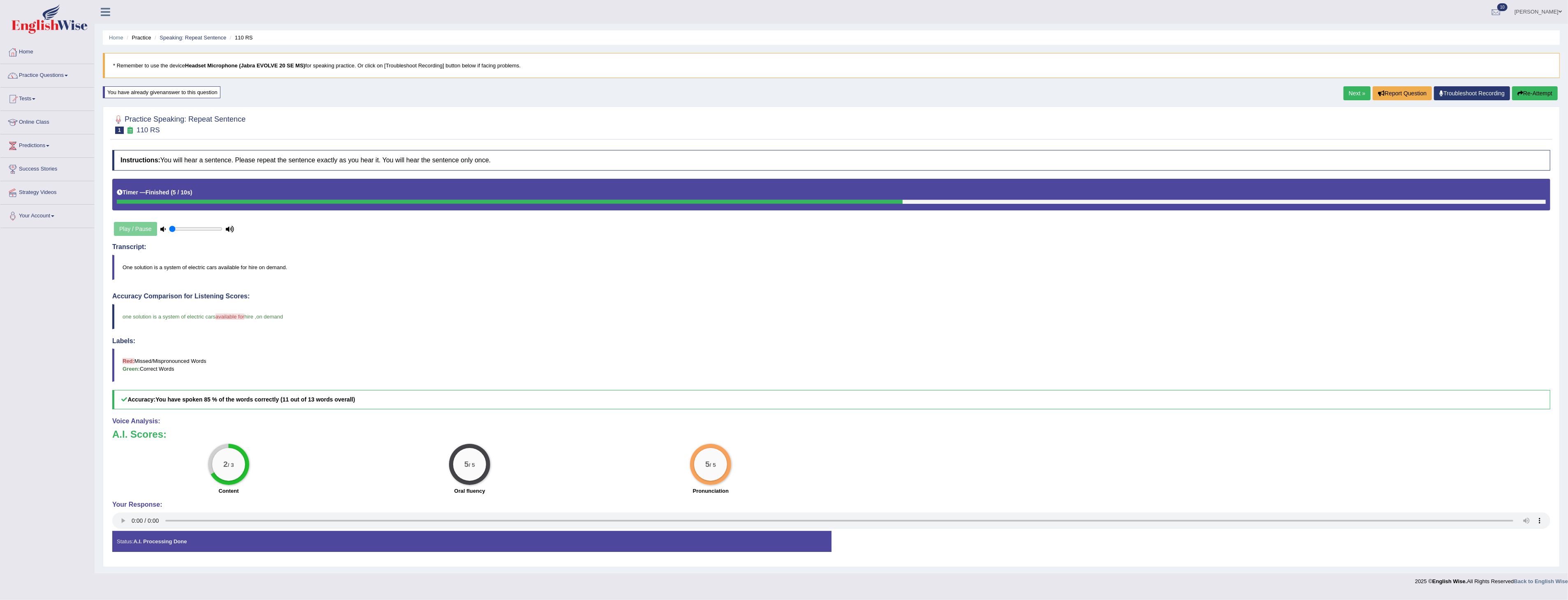
click at [1339, 91] on div "Home Practice Speaking: Repeat Sentence 110 RS * Remember to use the device Hea…" at bounding box center [831, 287] width 1474 height 574
click at [1351, 92] on link "Next »" at bounding box center [1356, 93] width 27 height 14
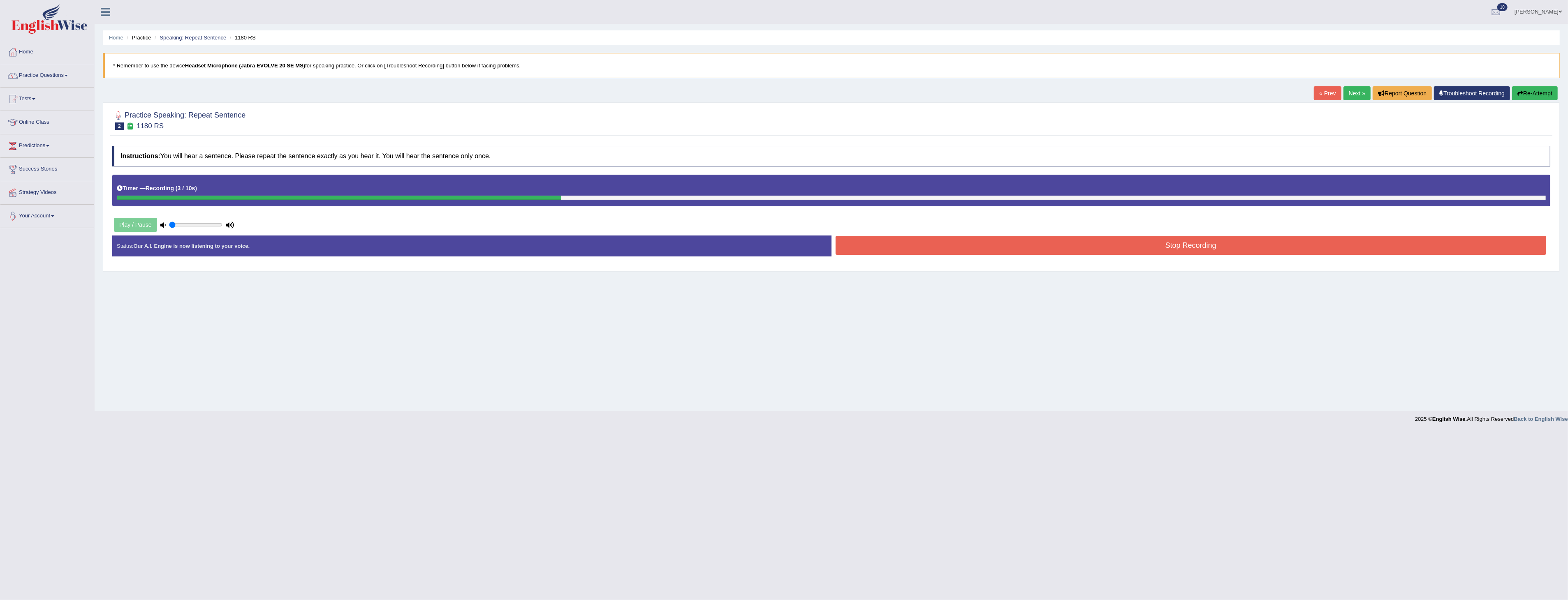
click at [1199, 247] on button "Stop Recording" at bounding box center [1191, 245] width 711 height 19
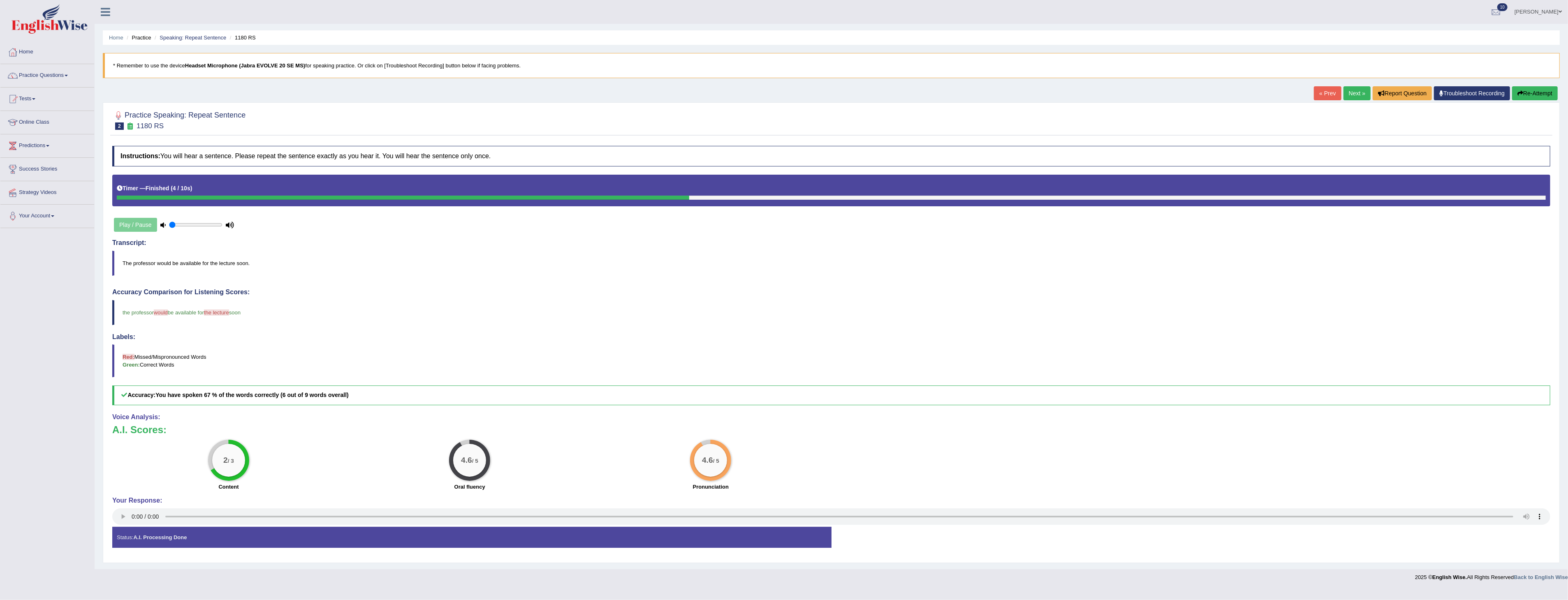
click at [1351, 92] on link "Next »" at bounding box center [1356, 93] width 27 height 14
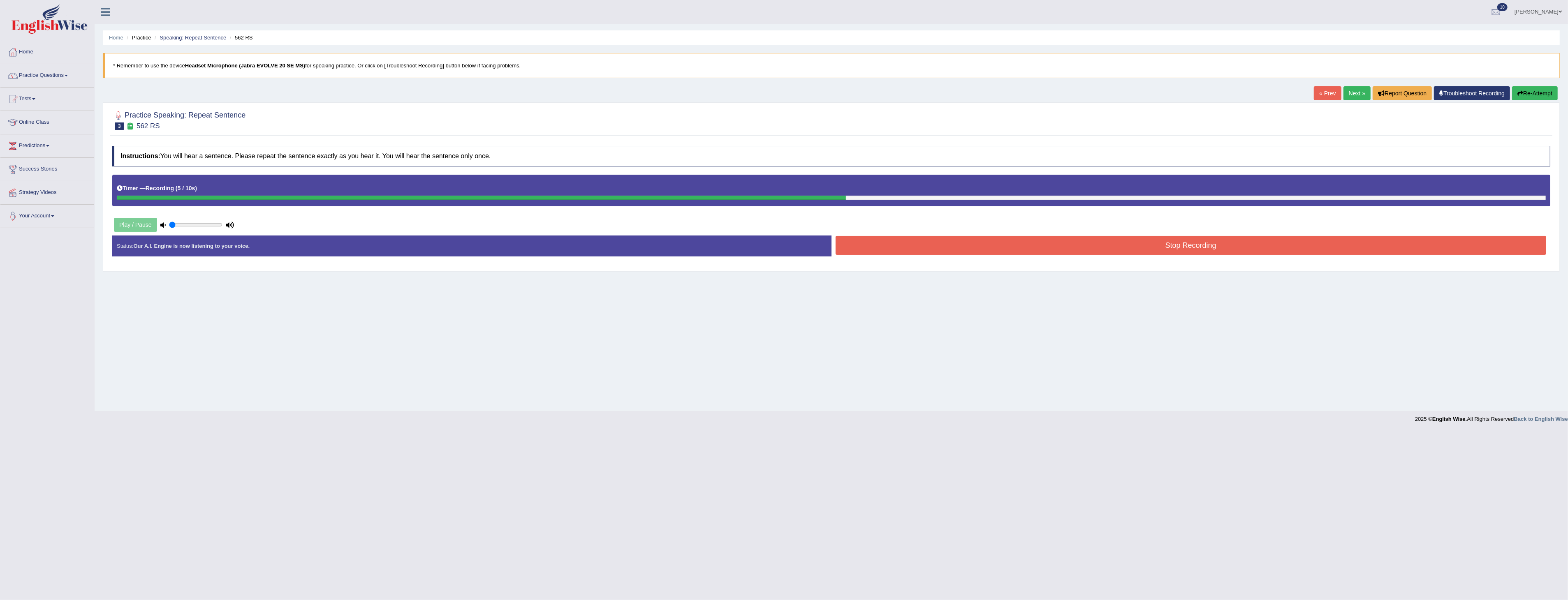
click at [1178, 247] on button "Stop Recording" at bounding box center [1191, 245] width 711 height 19
